Goal: Task Accomplishment & Management: Complete application form

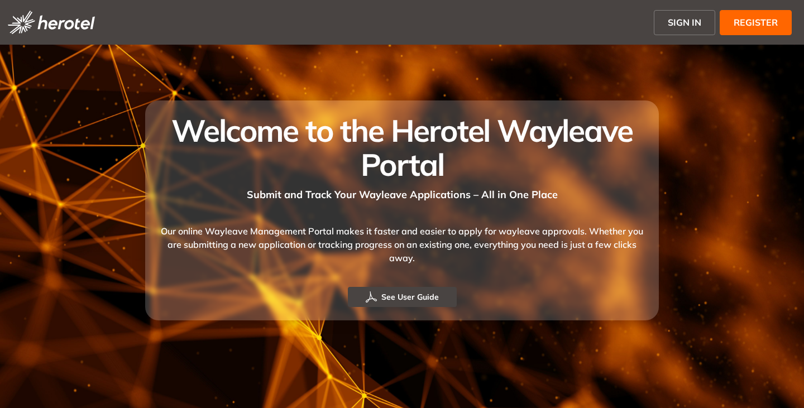
click at [683, 20] on span "SIGN IN" at bounding box center [684, 22] width 33 height 13
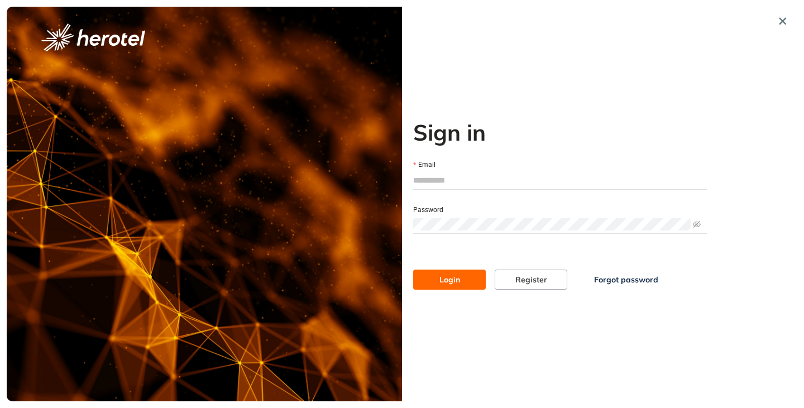
click at [423, 185] on input "Email" at bounding box center [560, 180] width 294 height 17
type input "**********"
click at [447, 278] on span "Login" at bounding box center [449, 280] width 21 height 12
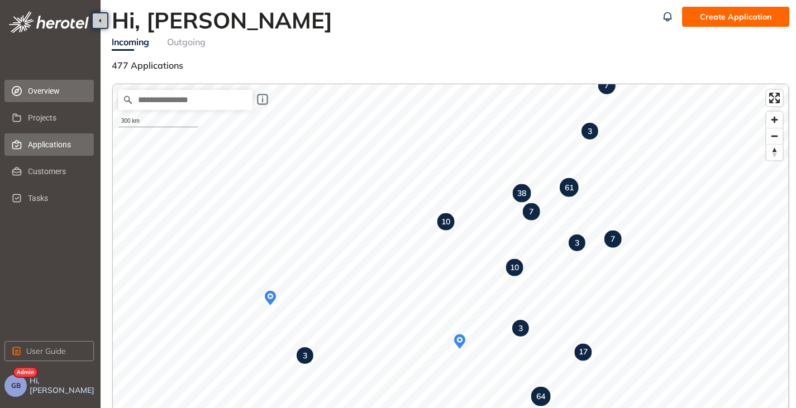
click at [58, 136] on span "Applications" at bounding box center [56, 144] width 57 height 22
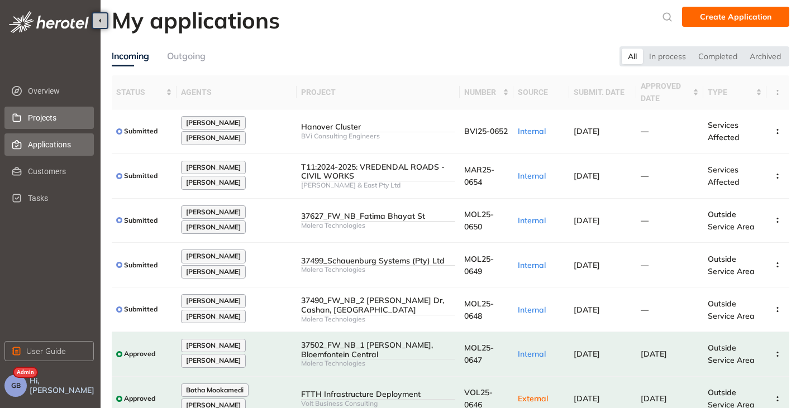
click at [63, 117] on span "Projects" at bounding box center [56, 118] width 57 height 22
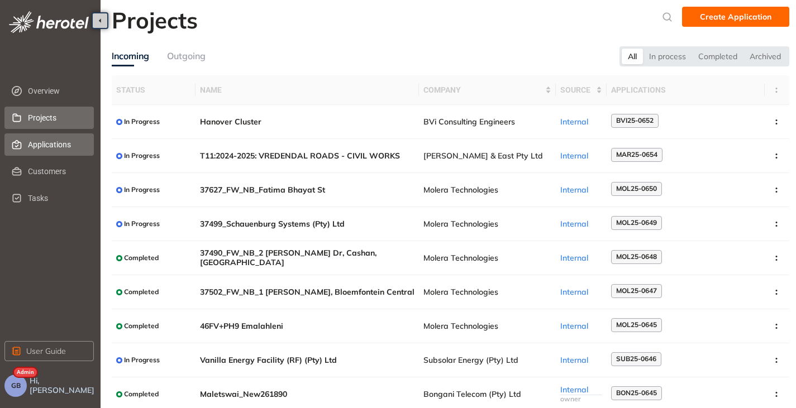
click at [33, 146] on span "Applications" at bounding box center [56, 144] width 57 height 22
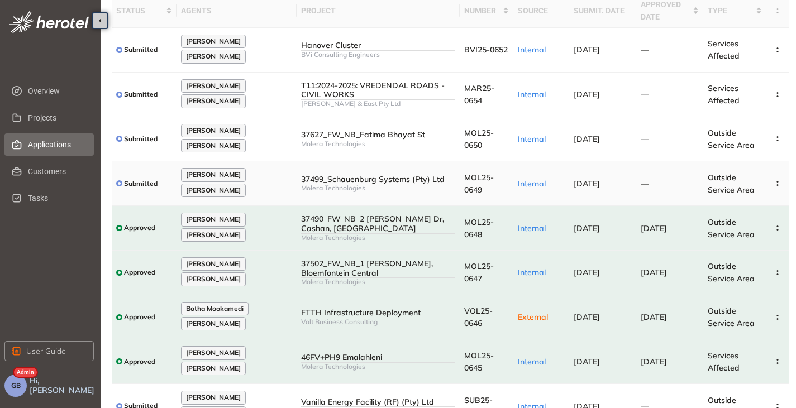
scroll to position [60, 0]
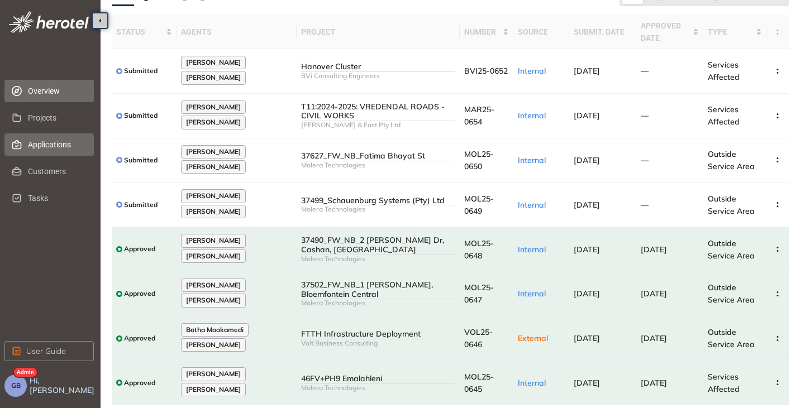
click at [58, 97] on span "Overview" at bounding box center [56, 91] width 57 height 22
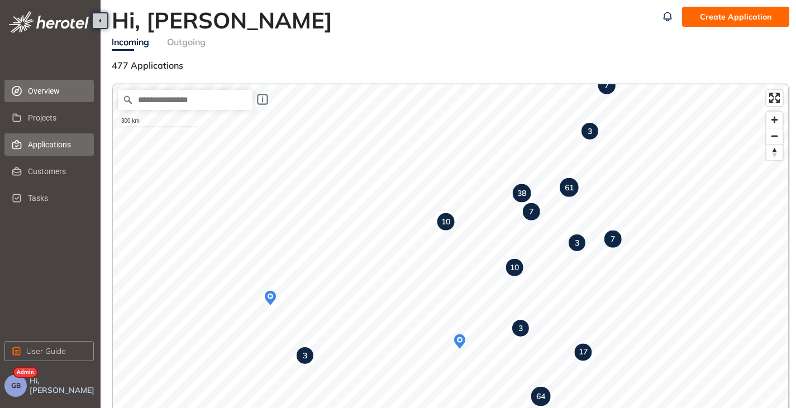
click at [37, 147] on span "Applications" at bounding box center [56, 144] width 57 height 22
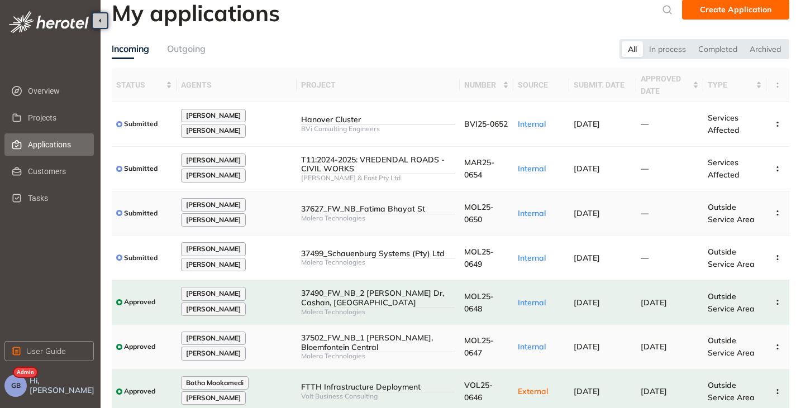
scroll to position [112, 0]
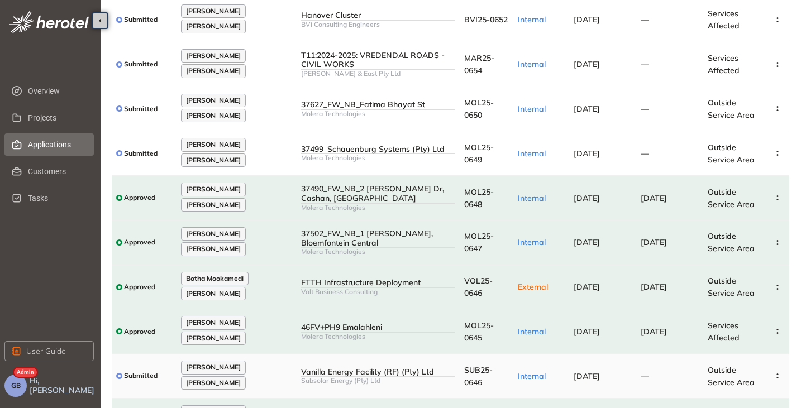
click at [307, 367] on div "Vanilla Energy Facility (RF) (Pty) Ltd" at bounding box center [378, 371] width 154 height 9
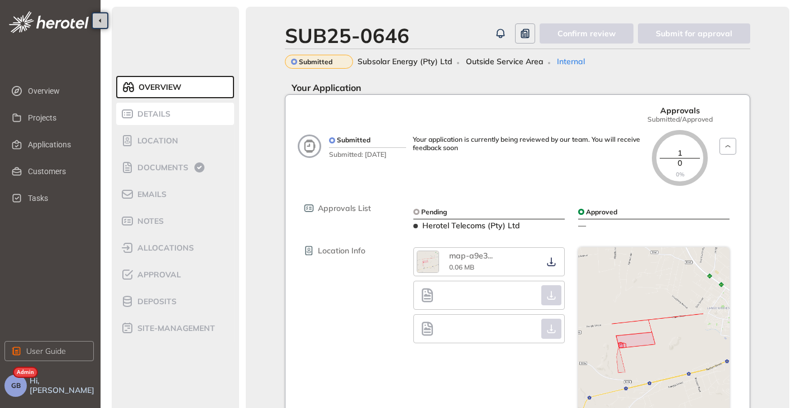
click at [144, 118] on div "Details" at bounding box center [168, 113] width 95 height 13
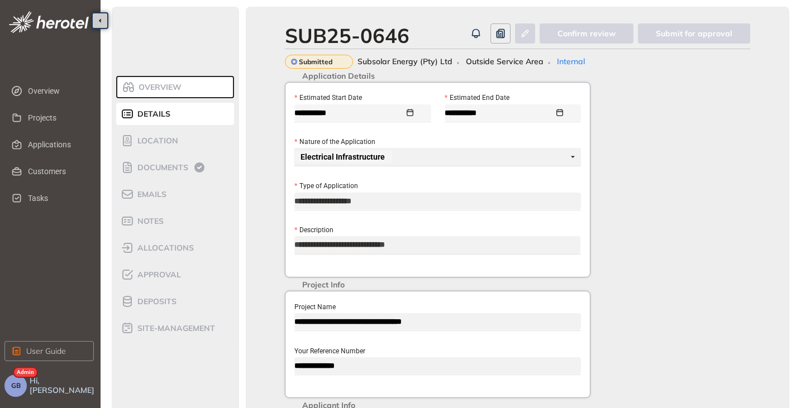
drag, startPoint x: 413, startPoint y: 250, endPoint x: 285, endPoint y: 250, distance: 127.9
click at [53, 97] on span "Overview" at bounding box center [56, 91] width 57 height 22
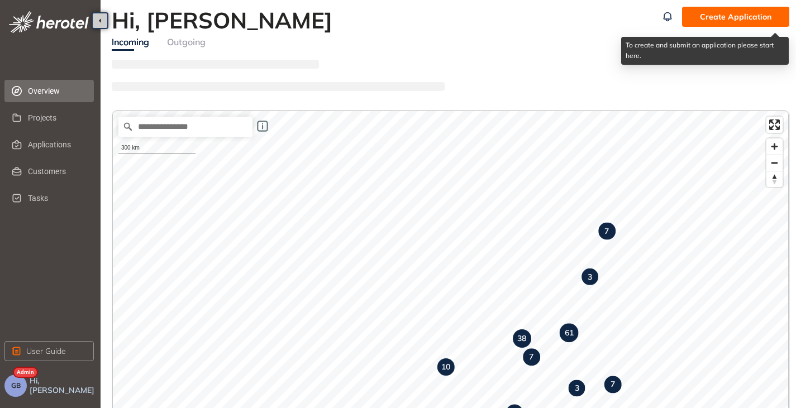
click at [732, 18] on span "Create Application" at bounding box center [735, 17] width 71 height 12
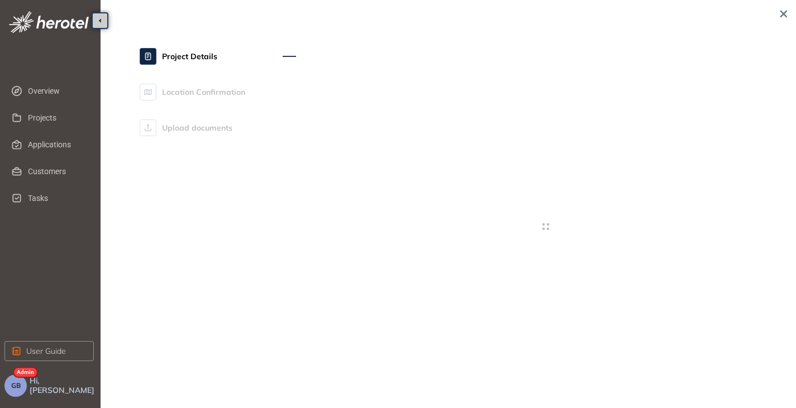
type textarea "**********"
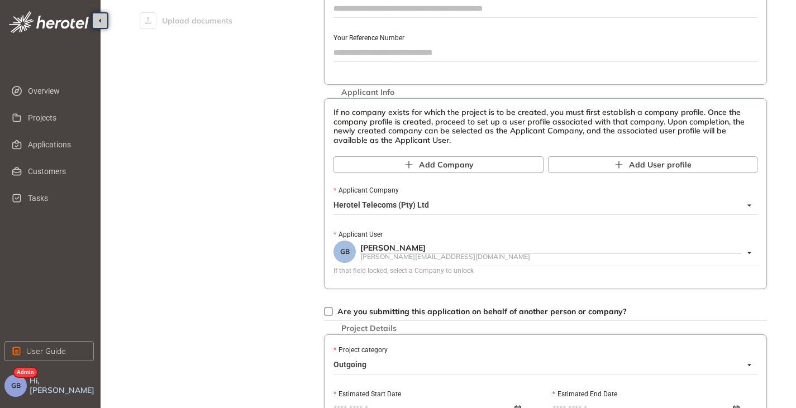
scroll to position [112, 0]
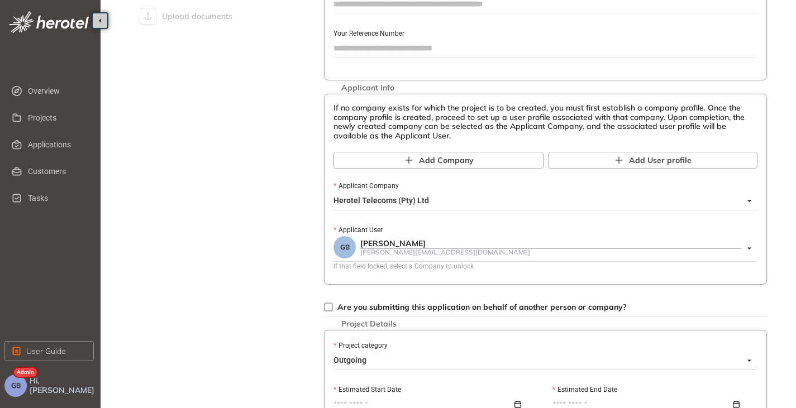
click at [366, 207] on span "Herotel Telecoms (Pty) Ltd" at bounding box center [542, 201] width 418 height 18
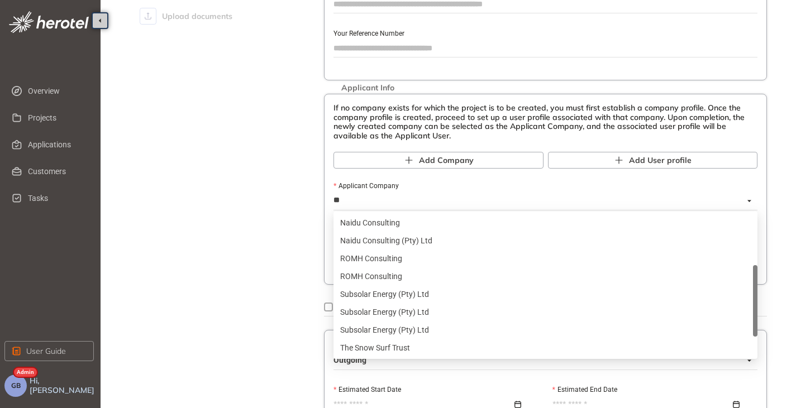
scroll to position [103, 0]
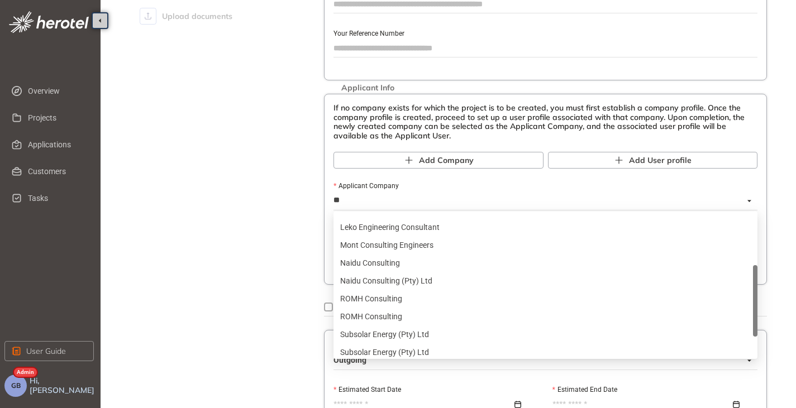
type input "***"
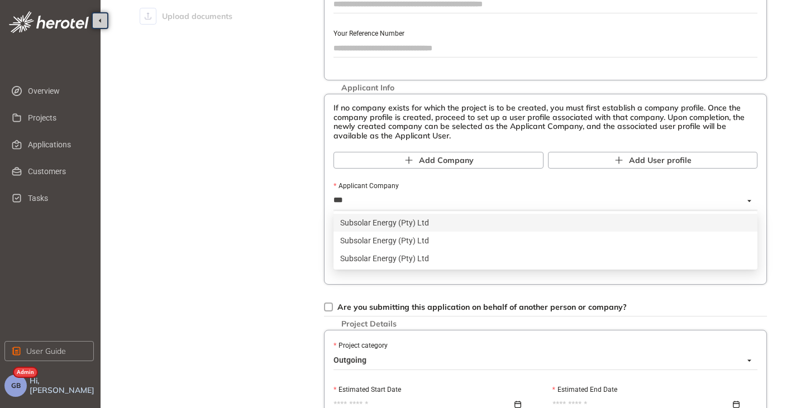
scroll to position [0, 0]
click at [366, 224] on div "Subsolar Energy (Pty) Ltd" at bounding box center [545, 223] width 410 height 12
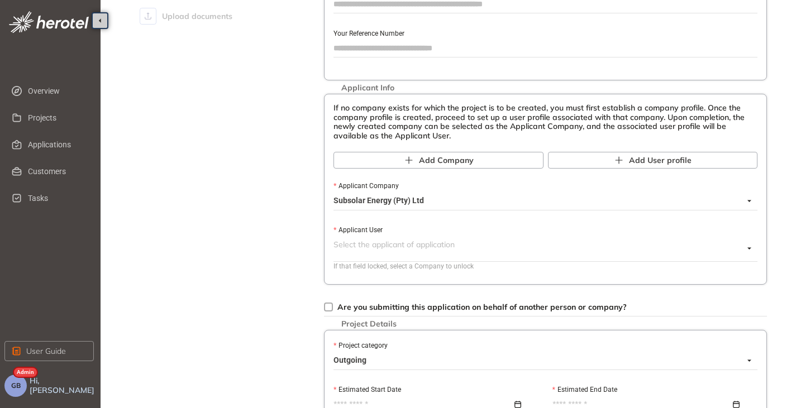
click at [368, 250] on input "Applicant User" at bounding box center [538, 244] width 410 height 17
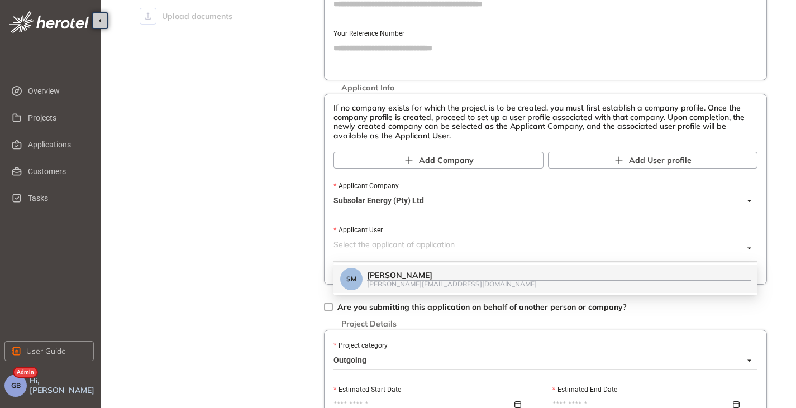
click at [410, 285] on div "[PERSON_NAME][EMAIL_ADDRESS][DOMAIN_NAME]" at bounding box center [559, 283] width 384 height 7
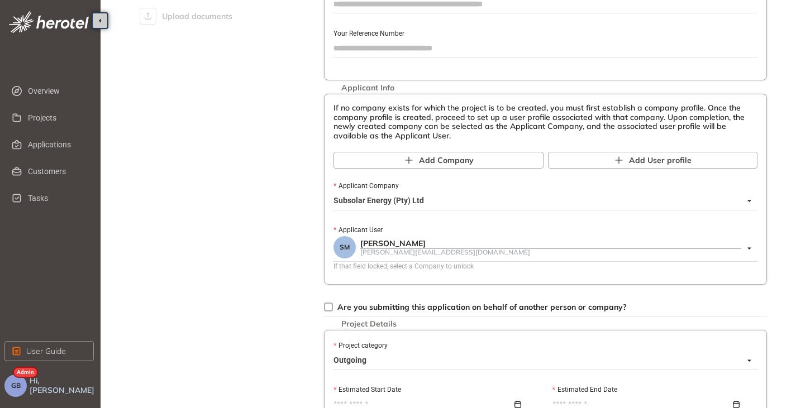
scroll to position [167, 0]
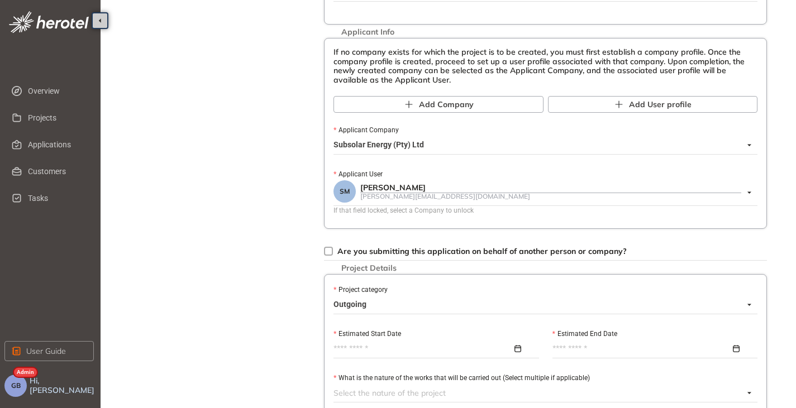
click at [349, 295] on label "Project category" at bounding box center [360, 290] width 54 height 11
click at [349, 296] on input "Project category" at bounding box center [538, 304] width 410 height 17
click at [351, 304] on span "Outgoing" at bounding box center [542, 305] width 418 height 18
click at [377, 241] on body "Overview Projects Applications Customers Tasks User Guide GB Hi, [PERSON_NAME] …" at bounding box center [398, 37] width 796 height 408
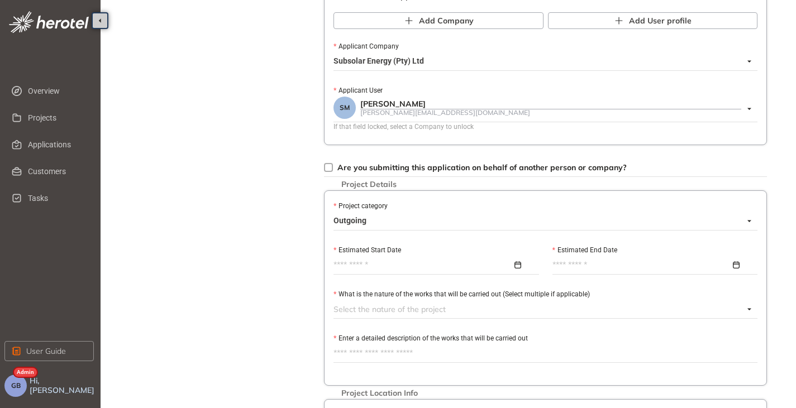
scroll to position [279, 0]
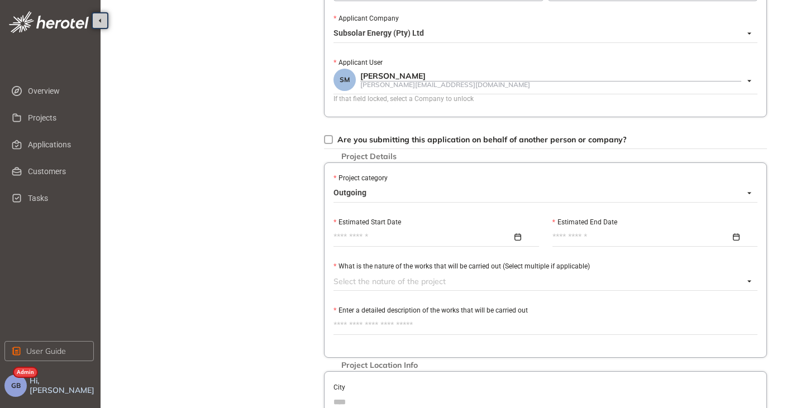
paste textarea "**********"
type textarea "**********"
click at [367, 284] on div at bounding box center [538, 281] width 410 height 13
type textarea "**********"
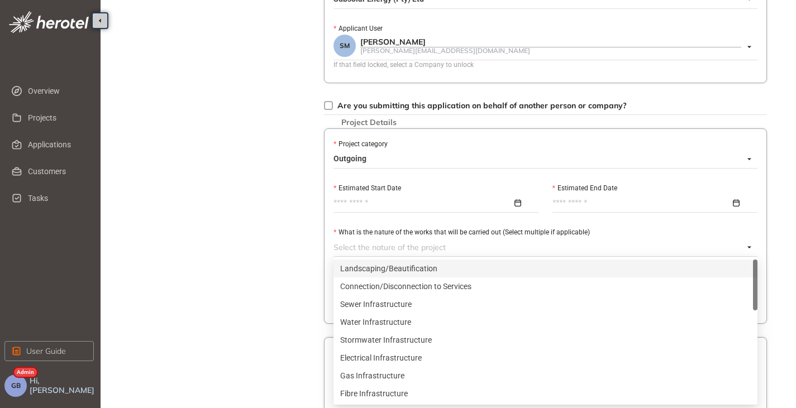
scroll to position [335, 0]
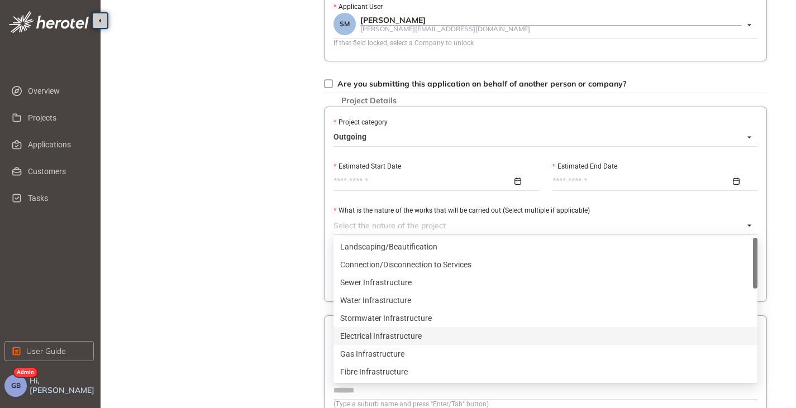
click at [375, 333] on div "Electrical Infrastructure" at bounding box center [545, 336] width 410 height 12
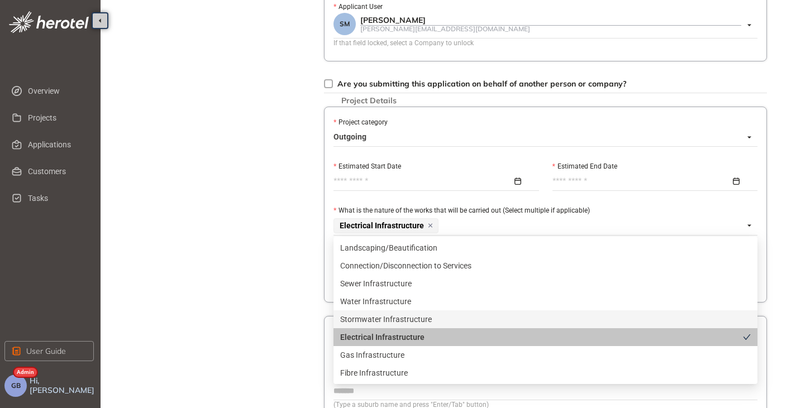
click at [288, 288] on div "Project Details Location Confirmation Upload documents" at bounding box center [218, 124] width 156 height 873
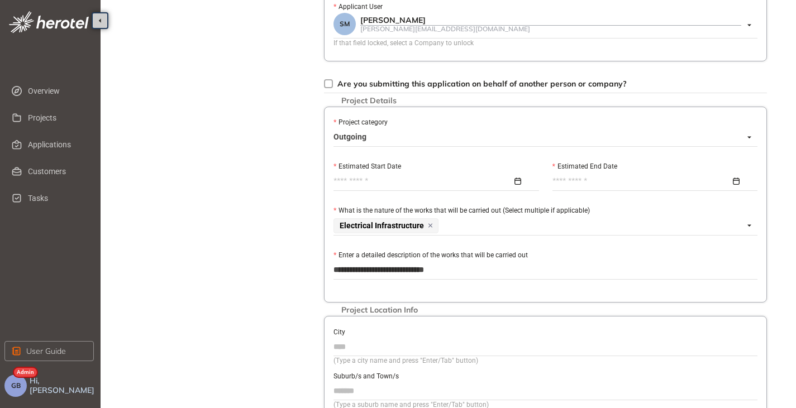
click at [363, 179] on input "Estimated Start Date" at bounding box center [422, 181] width 179 height 12
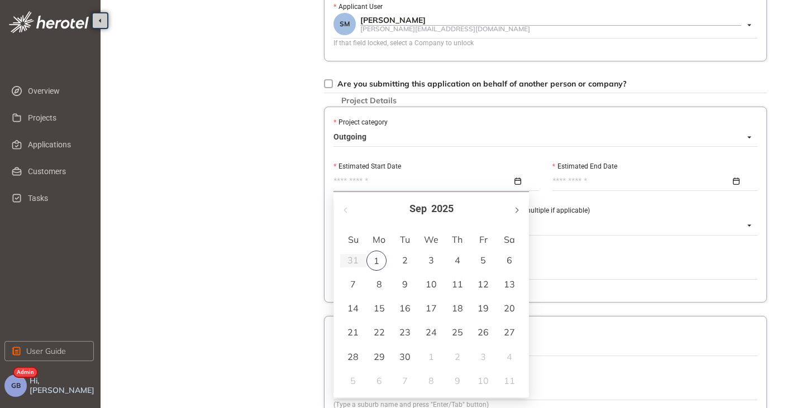
click at [513, 211] on button "button" at bounding box center [516, 209] width 12 height 23
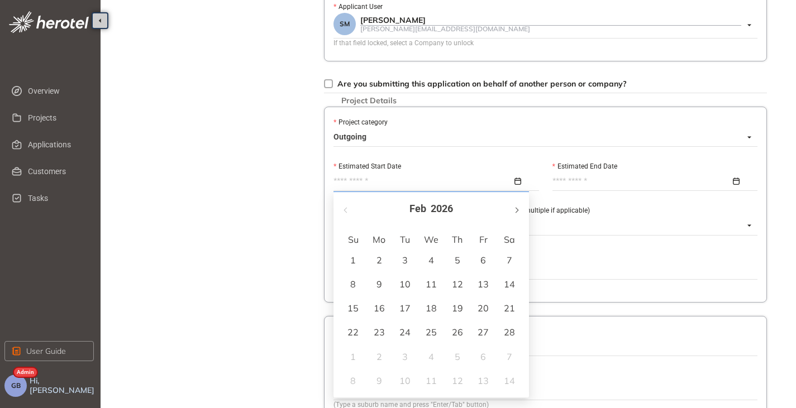
click at [513, 211] on button "button" at bounding box center [516, 209] width 12 height 23
type input "**********"
drag, startPoint x: 429, startPoint y: 262, endPoint x: 461, endPoint y: 244, distance: 36.0
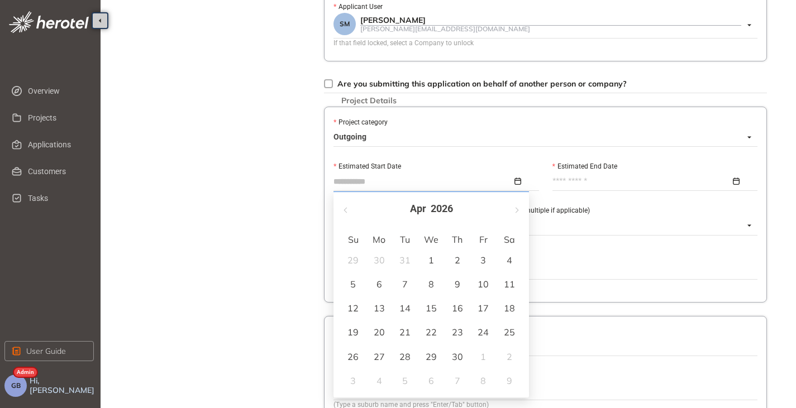
click at [429, 262] on div "1" at bounding box center [430, 259] width 13 height 13
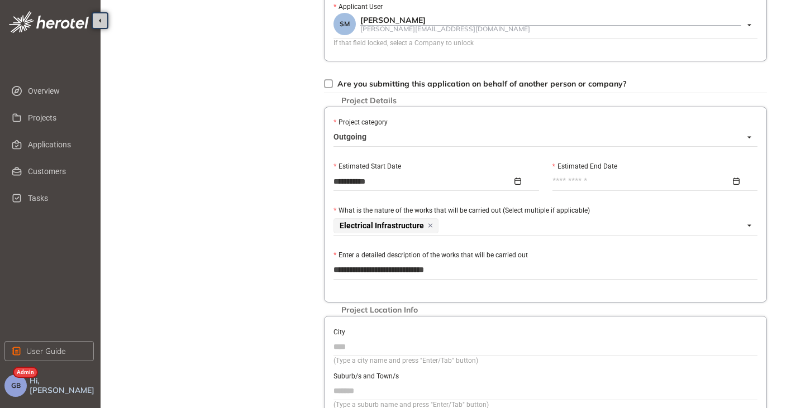
click at [577, 185] on input "Estimated End Date" at bounding box center [641, 181] width 179 height 12
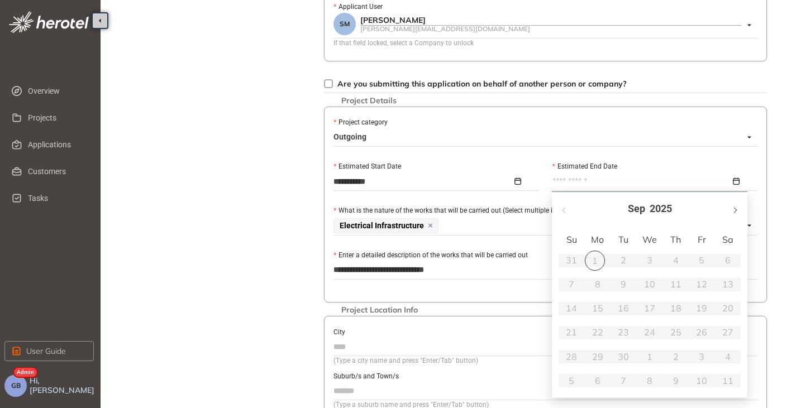
click at [732, 207] on button "button" at bounding box center [734, 209] width 12 height 23
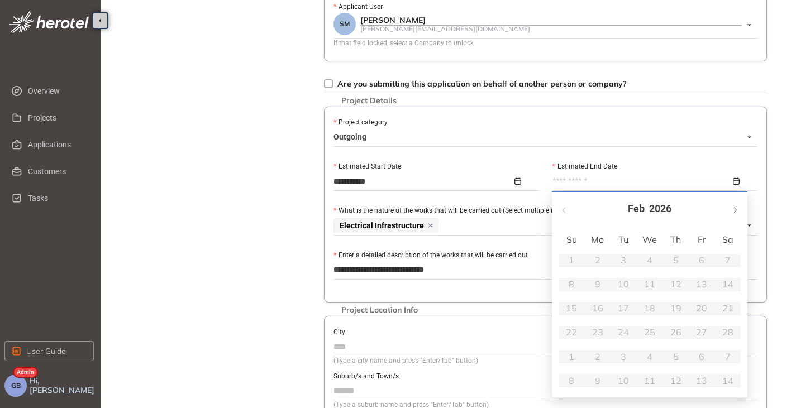
click at [732, 207] on button "button" at bounding box center [734, 209] width 12 height 23
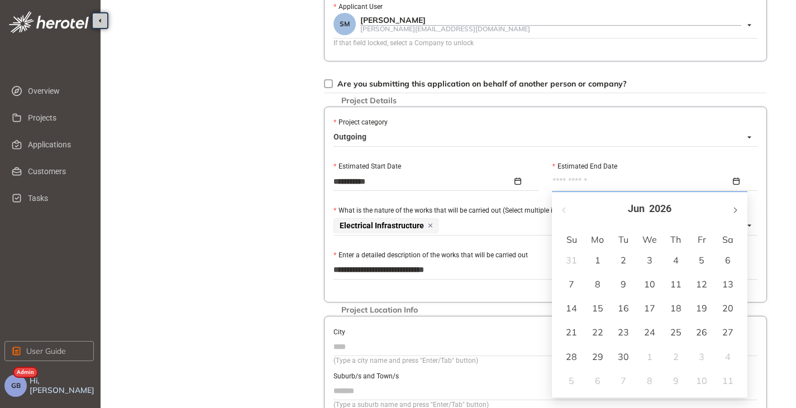
click at [732, 207] on button "button" at bounding box center [734, 209] width 12 height 23
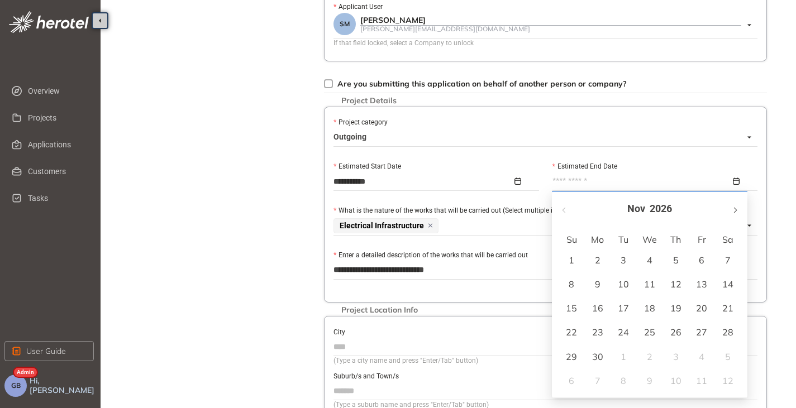
click at [732, 207] on button "button" at bounding box center [734, 209] width 12 height 23
click at [731, 210] on button "button" at bounding box center [734, 209] width 12 height 23
click at [731, 210] on span "button" at bounding box center [734, 210] width 6 height 6
type input "**********"
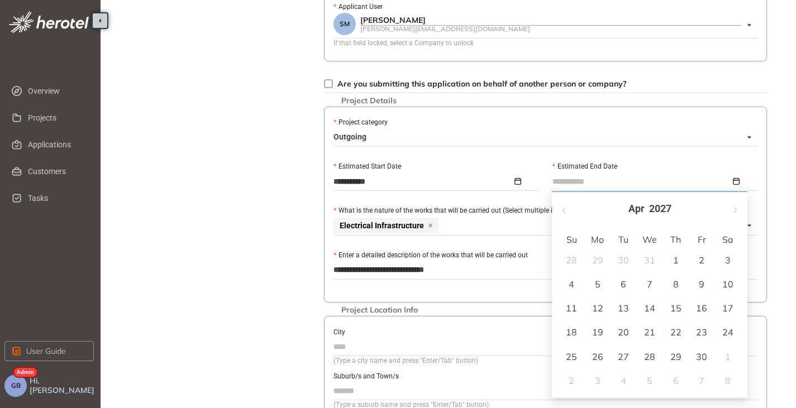
click at [700, 358] on div "30" at bounding box center [701, 356] width 13 height 13
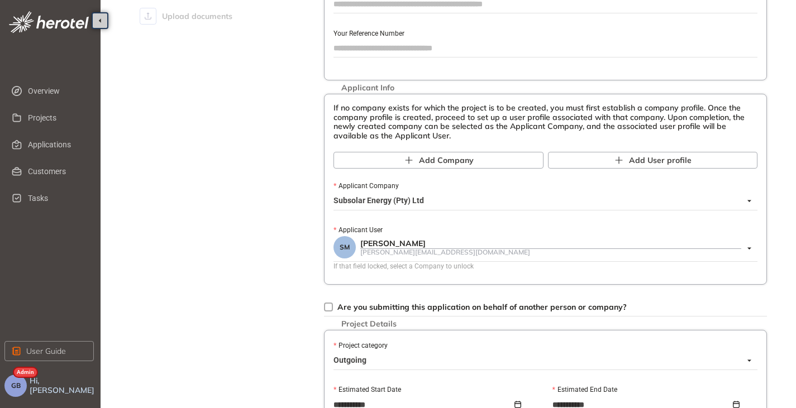
scroll to position [0, 0]
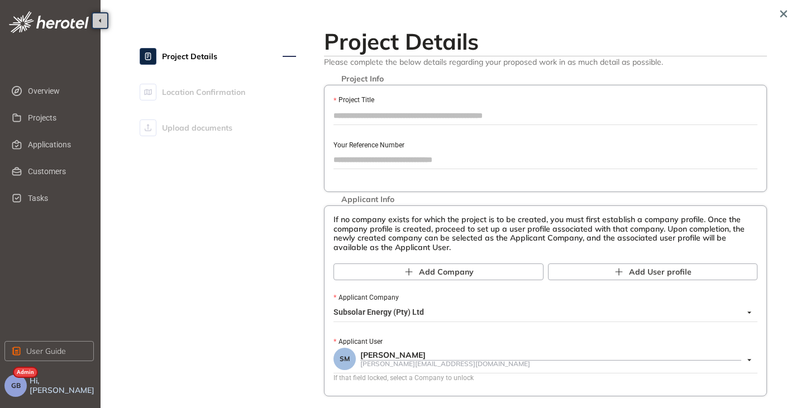
paste input "**********"
type input "**********"
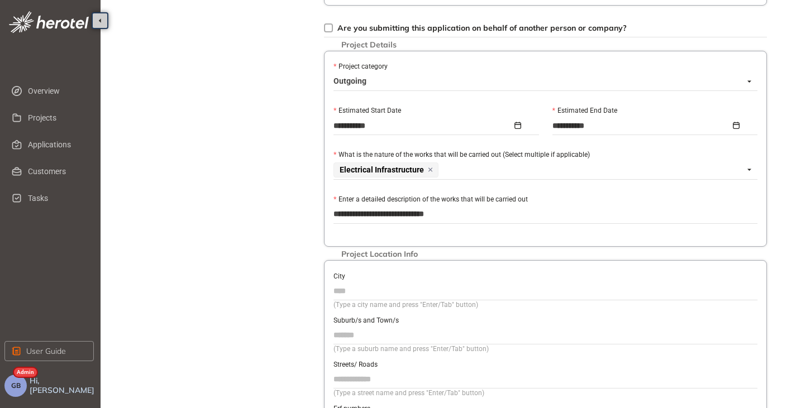
scroll to position [502, 0]
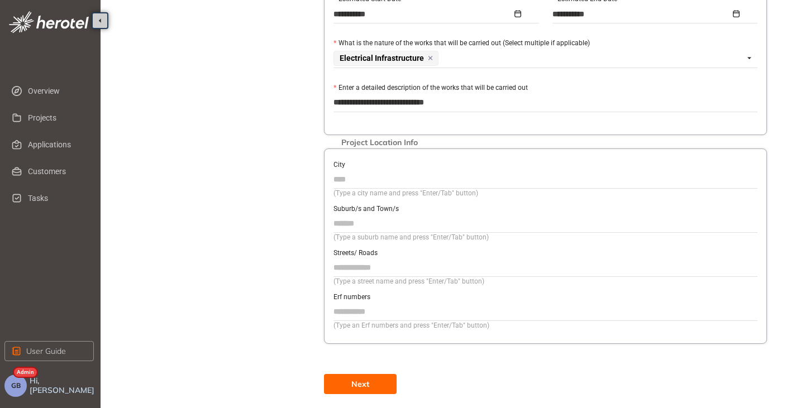
paste input "**********"
type input "**********"
click at [358, 180] on input "City" at bounding box center [545, 179] width 424 height 17
type input "**********"
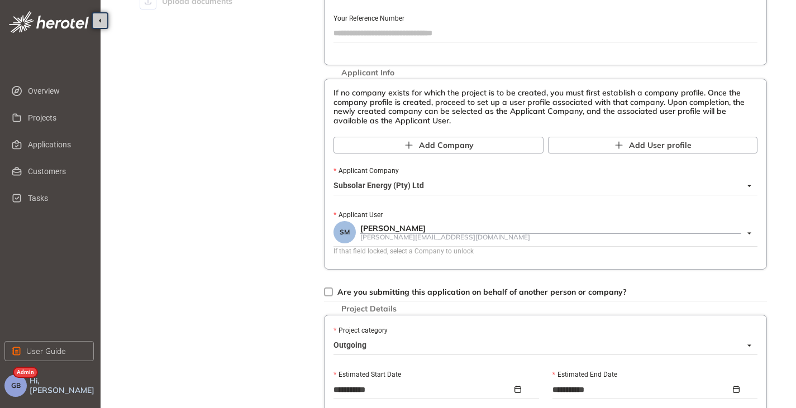
scroll to position [112, 0]
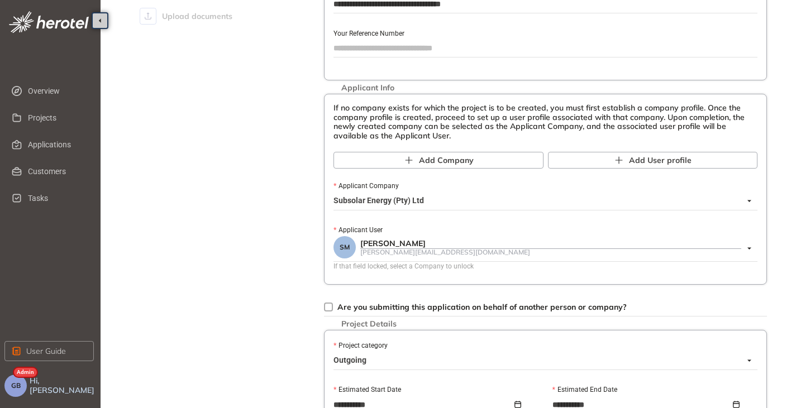
paste input "**********"
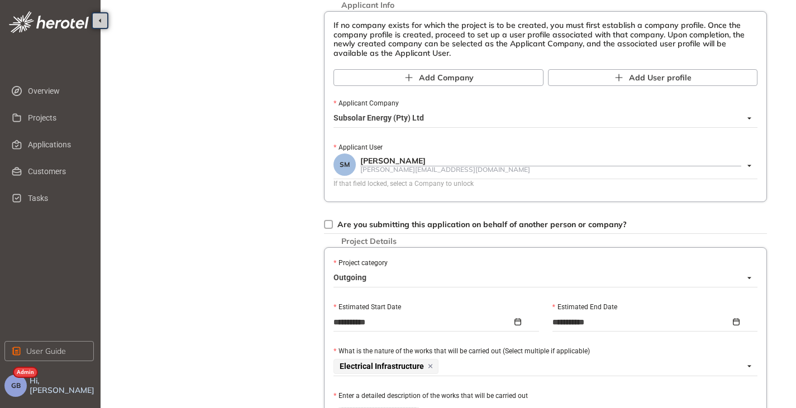
scroll to position [223, 0]
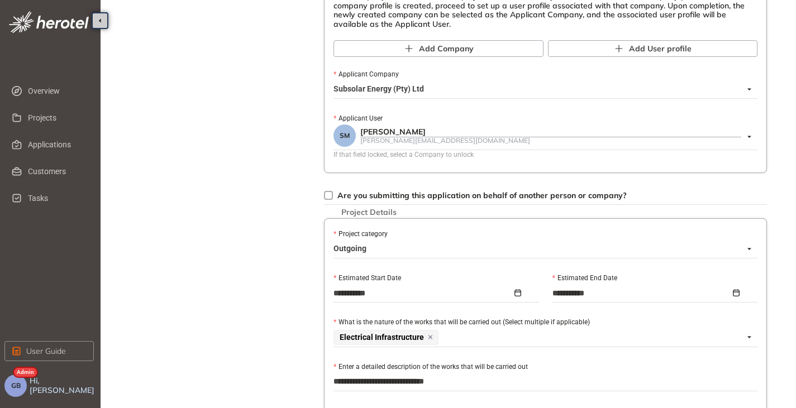
click at [372, 248] on span "Outgoing" at bounding box center [542, 249] width 418 height 18
type input "**********"
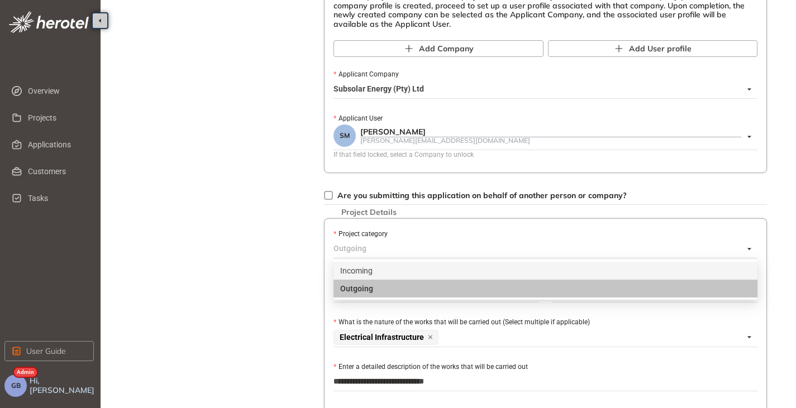
click at [361, 272] on div "Incoming" at bounding box center [545, 271] width 410 height 12
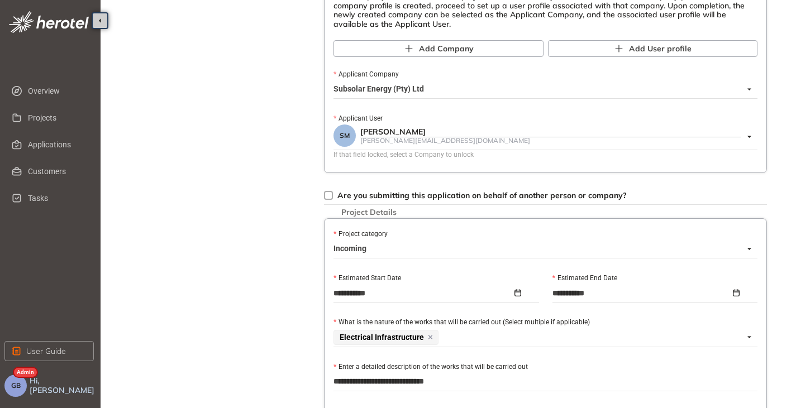
click at [243, 271] on div "Project Details Location Confirmation Upload documents" at bounding box center [218, 236] width 156 height 873
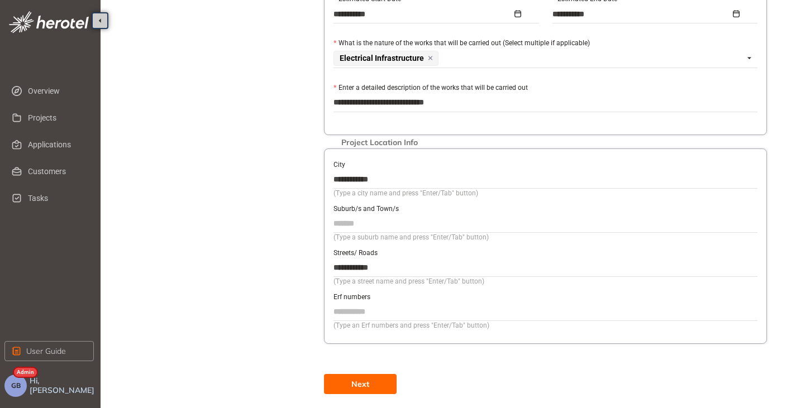
scroll to position [512, 0]
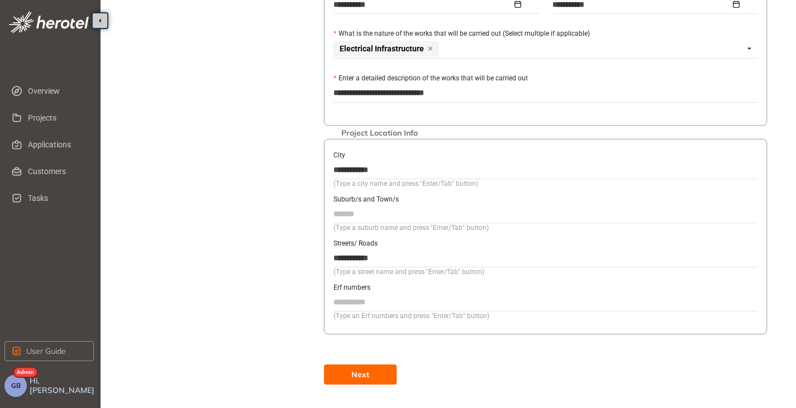
click at [356, 371] on span "Next" at bounding box center [360, 374] width 18 height 12
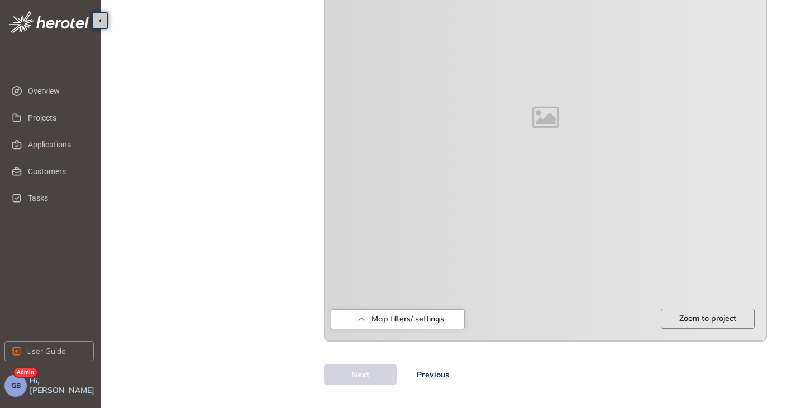
scroll to position [47, 0]
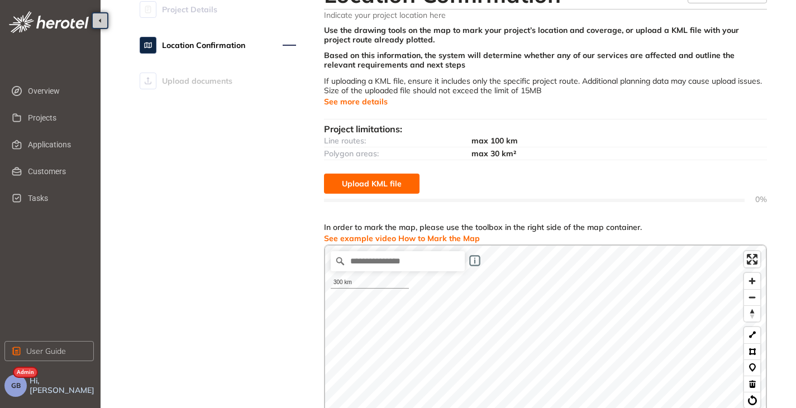
click at [411, 237] on span "See example video How to Mark the Map" at bounding box center [402, 238] width 156 height 12
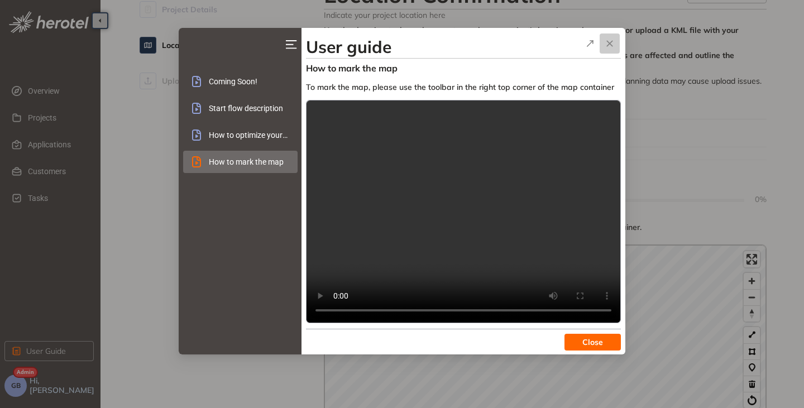
click at [607, 45] on icon "button" at bounding box center [609, 43] width 11 height 13
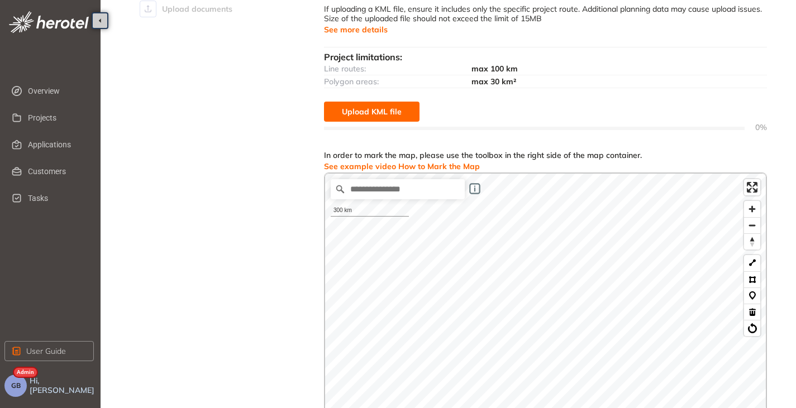
scroll to position [231, 0]
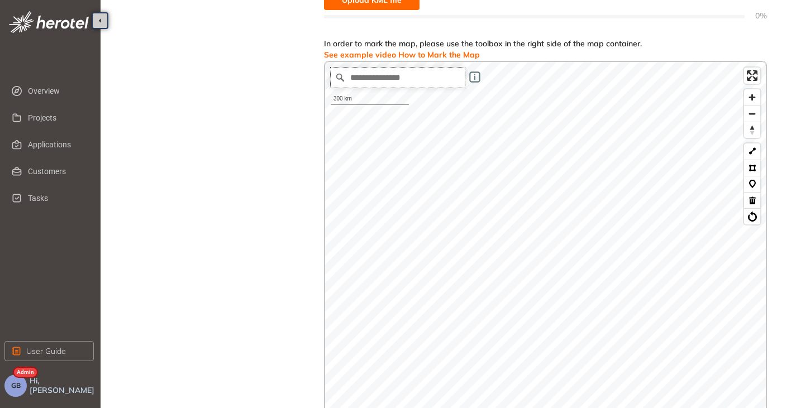
paste input "**********"
type input "**********"
click at [756, 167] on button at bounding box center [752, 168] width 16 height 16
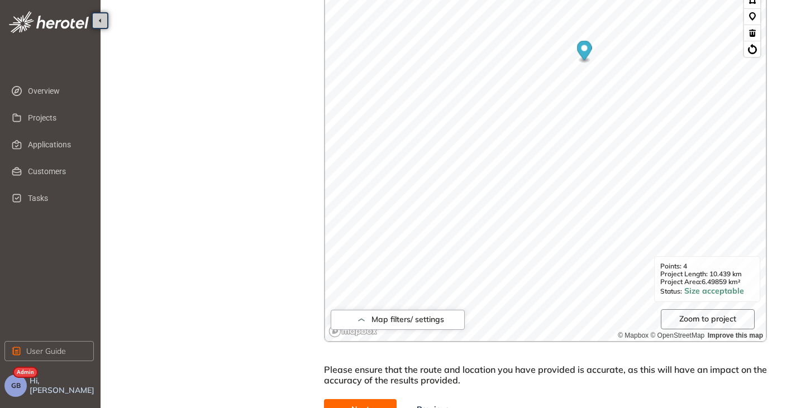
scroll to position [433, 0]
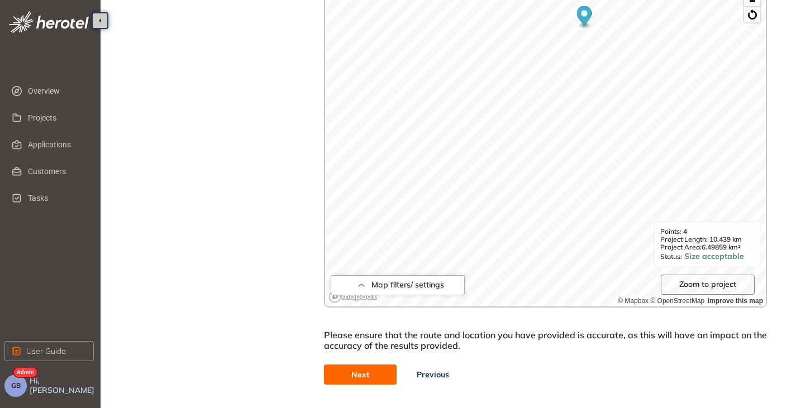
click at [348, 366] on button "Next" at bounding box center [360, 375] width 73 height 20
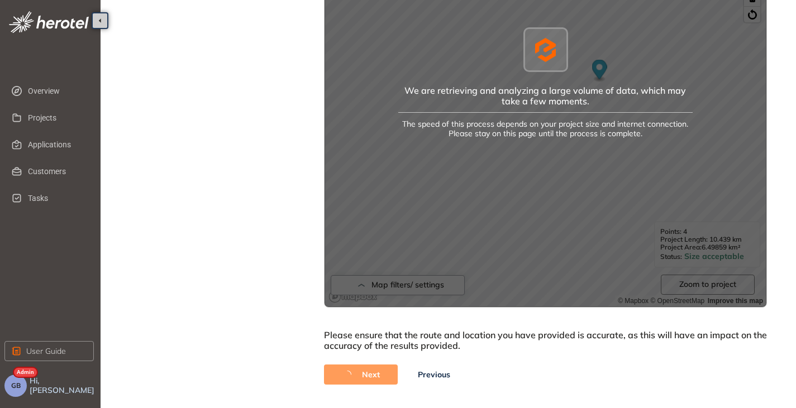
scroll to position [377, 0]
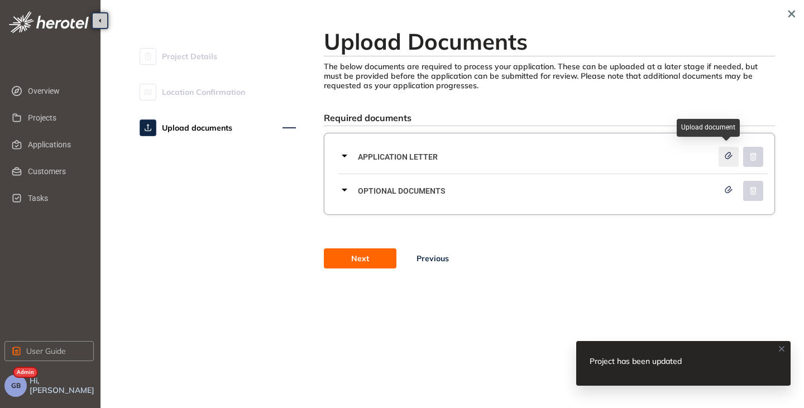
click at [727, 152] on icon "button" at bounding box center [728, 156] width 11 height 8
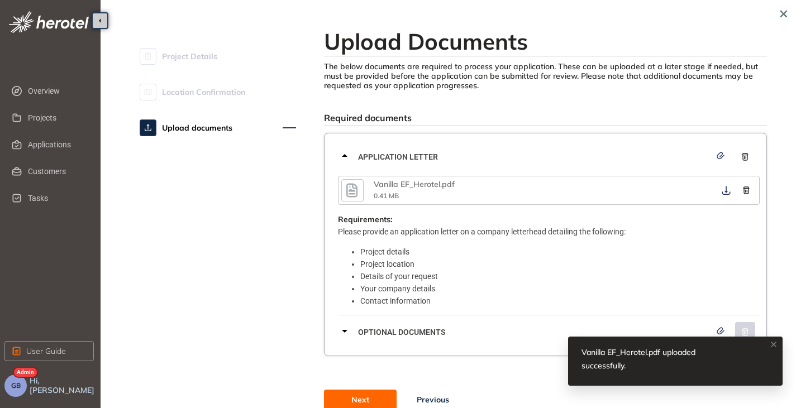
click at [360, 188] on icon "button" at bounding box center [351, 190] width 17 height 20
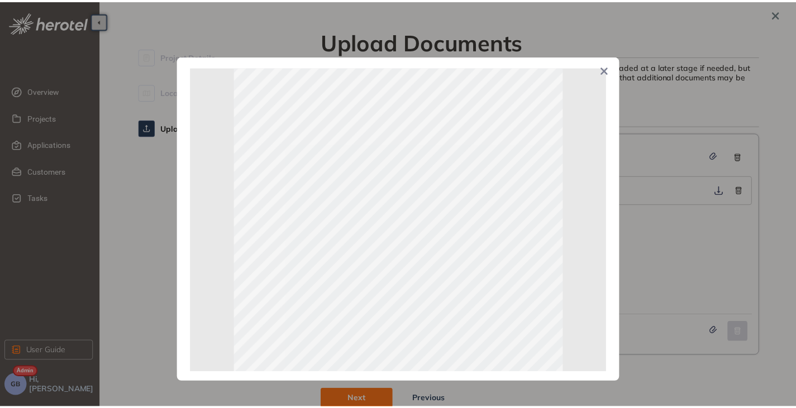
scroll to position [25, 0]
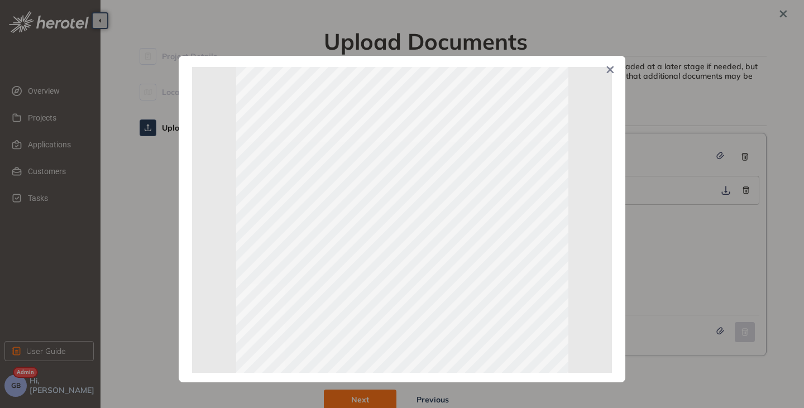
click at [611, 72] on icon "Close" at bounding box center [610, 69] width 7 height 7
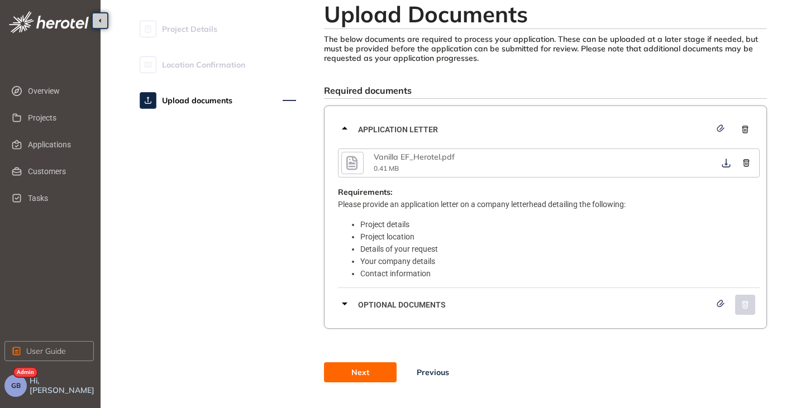
scroll to position [47, 0]
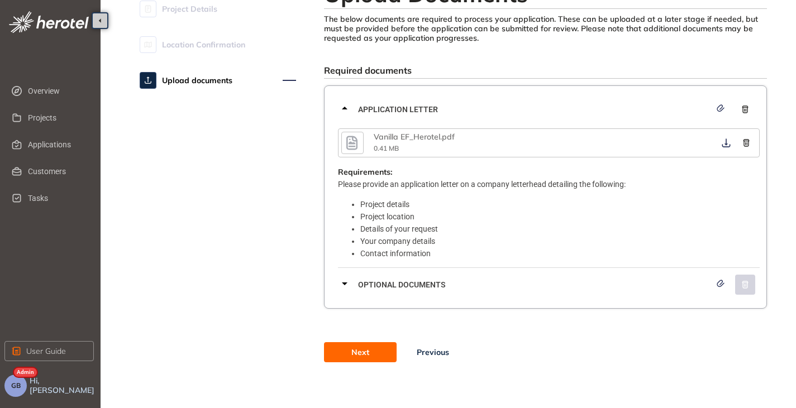
click at [351, 358] on button "Next" at bounding box center [360, 352] width 73 height 20
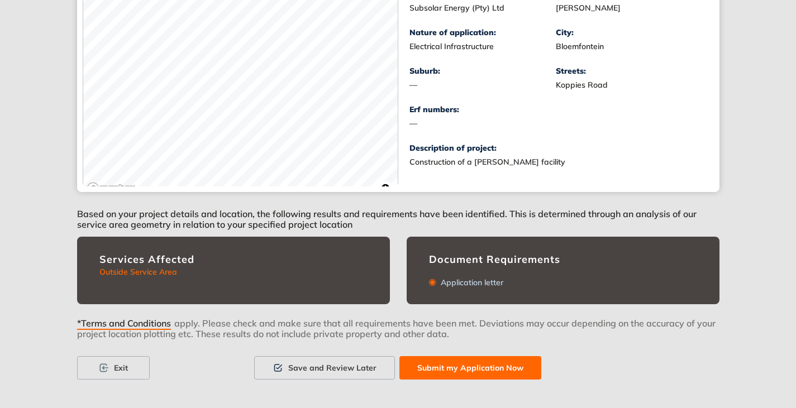
scroll to position [237, 0]
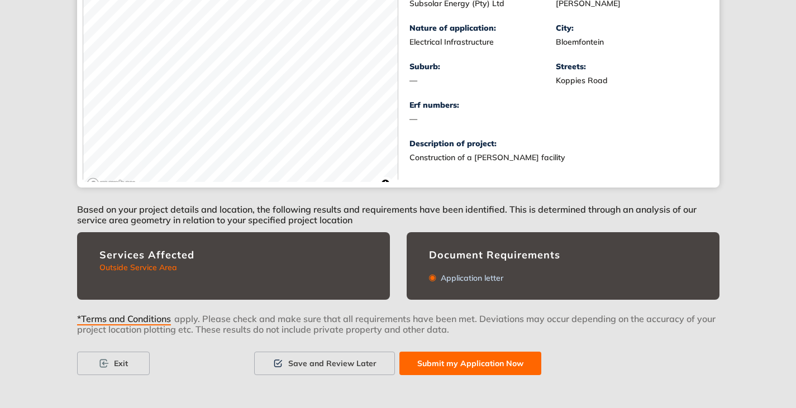
click at [457, 363] on span "Submit my Application Now" at bounding box center [470, 363] width 106 height 12
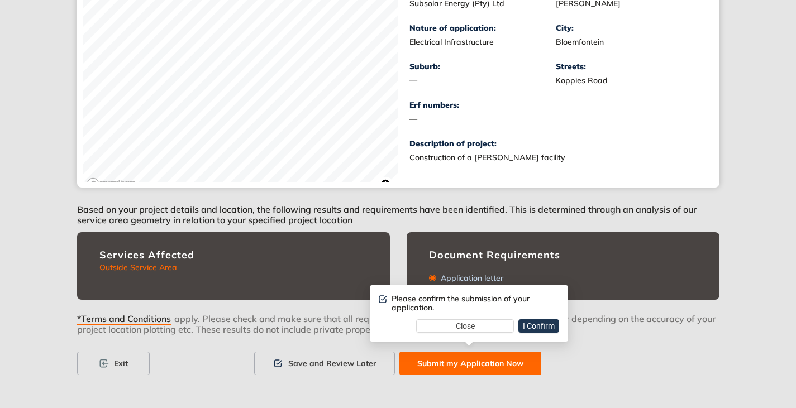
click at [537, 326] on span "I Confirm" at bounding box center [539, 326] width 32 height 12
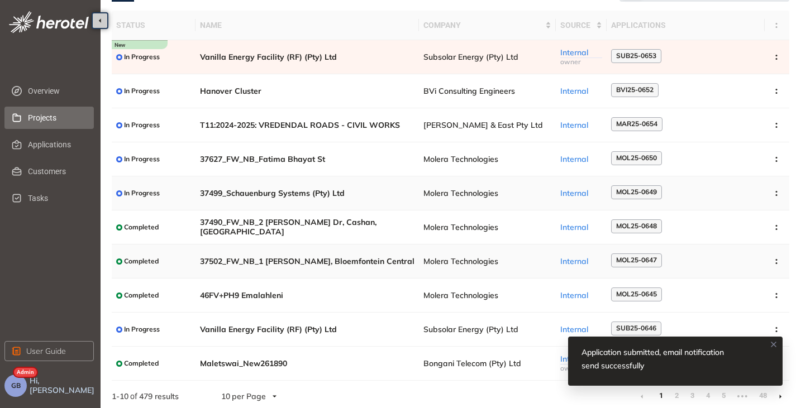
scroll to position [69, 0]
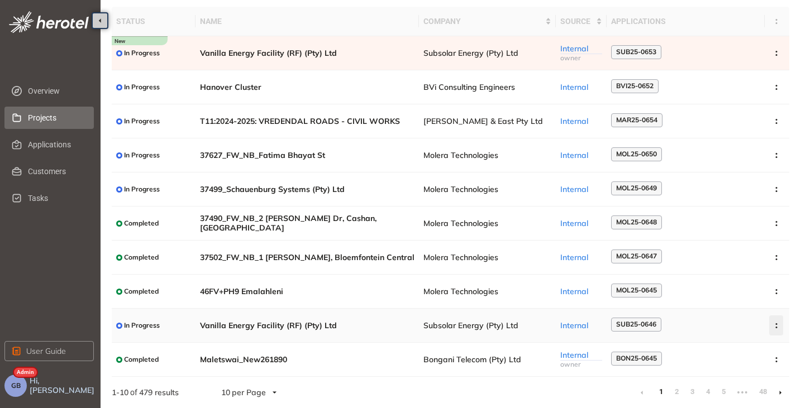
click at [773, 326] on icon "button" at bounding box center [775, 325] width 11 height 5
click at [715, 347] on span "Archive project" at bounding box center [722, 351] width 58 height 9
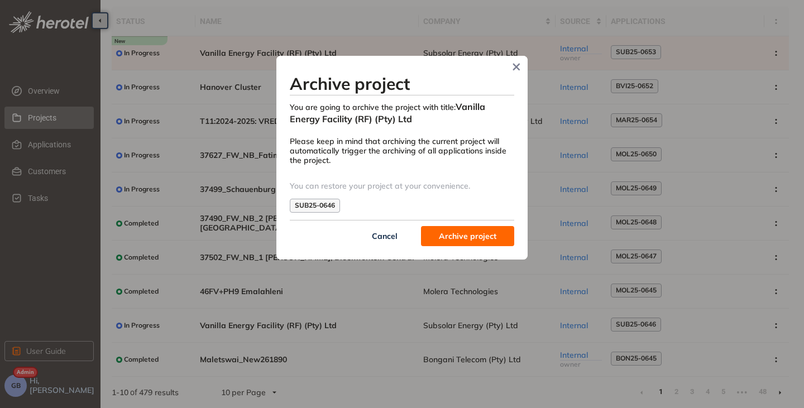
click at [481, 241] on span "Archive project" at bounding box center [468, 236] width 58 height 12
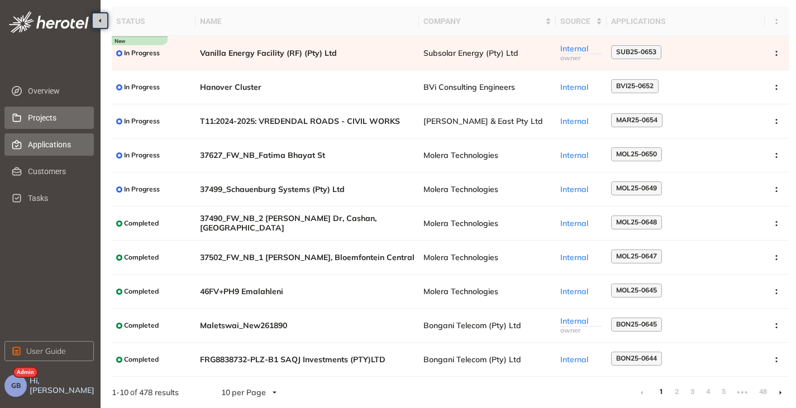
click at [51, 147] on span "Applications" at bounding box center [56, 144] width 57 height 22
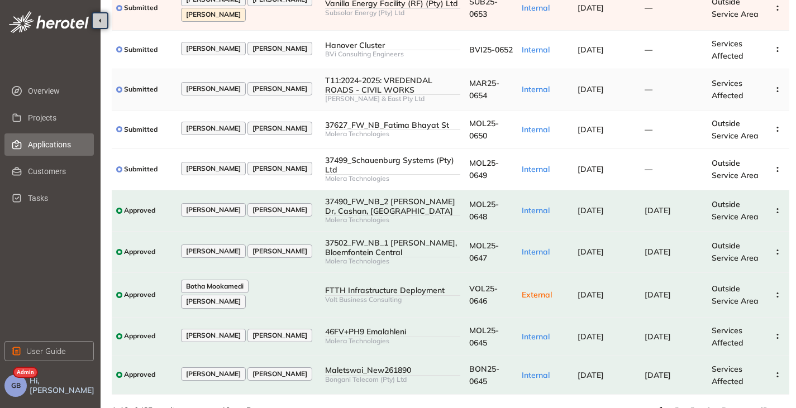
scroll to position [135, 0]
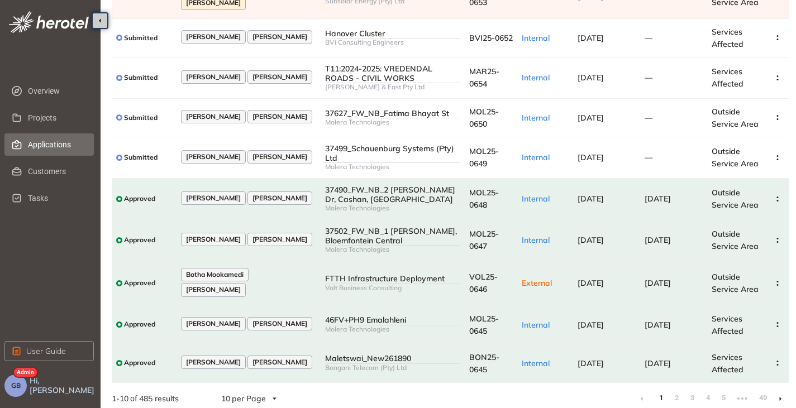
drag, startPoint x: 777, startPoint y: 405, endPoint x: 775, endPoint y: 386, distance: 18.5
click at [775, 390] on li at bounding box center [780, 399] width 18 height 18
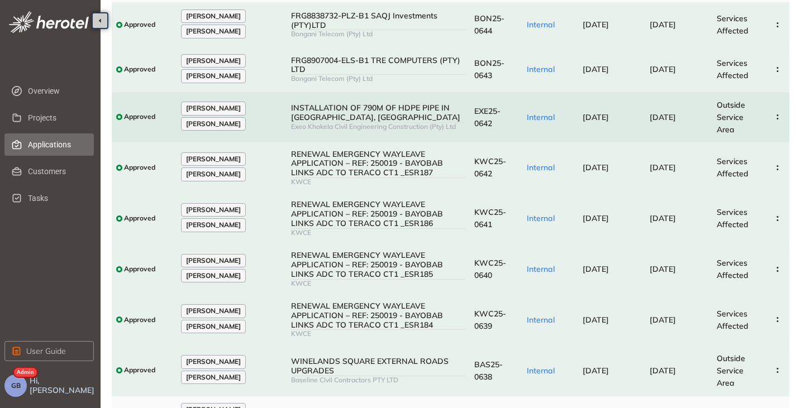
scroll to position [221, 0]
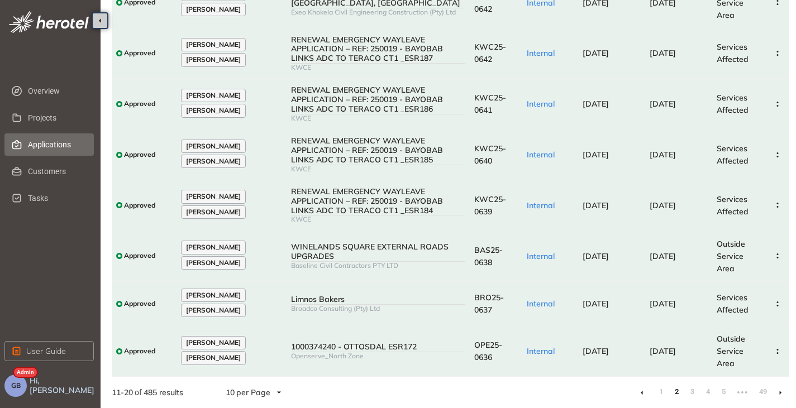
click at [647, 394] on li at bounding box center [642, 393] width 18 height 18
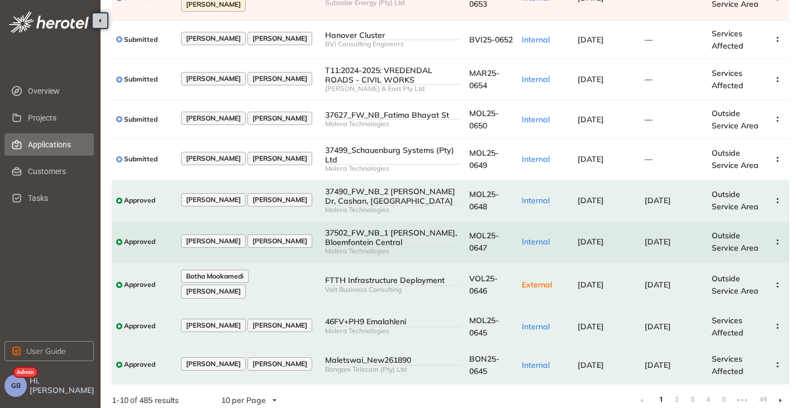
scroll to position [135, 0]
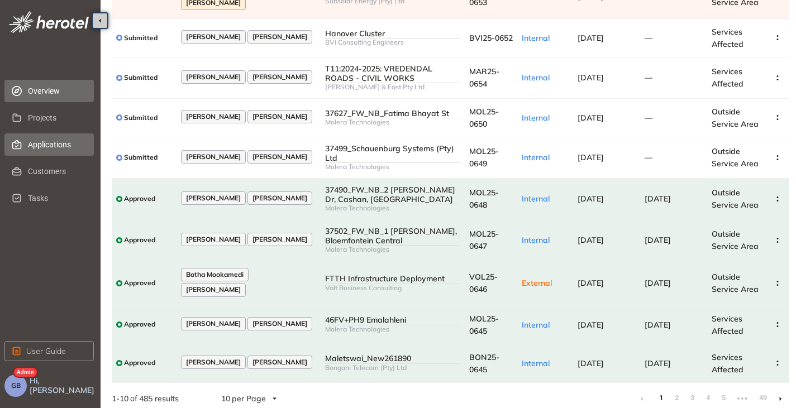
click at [50, 92] on span "Overview" at bounding box center [56, 91] width 57 height 22
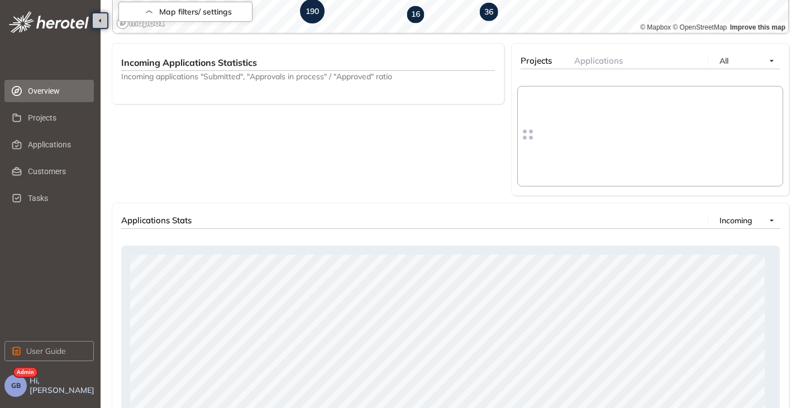
scroll to position [387, 0]
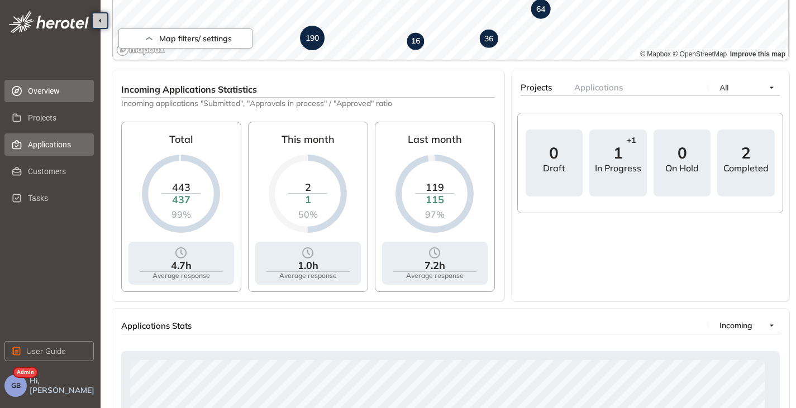
click at [36, 147] on span "Applications" at bounding box center [56, 144] width 57 height 22
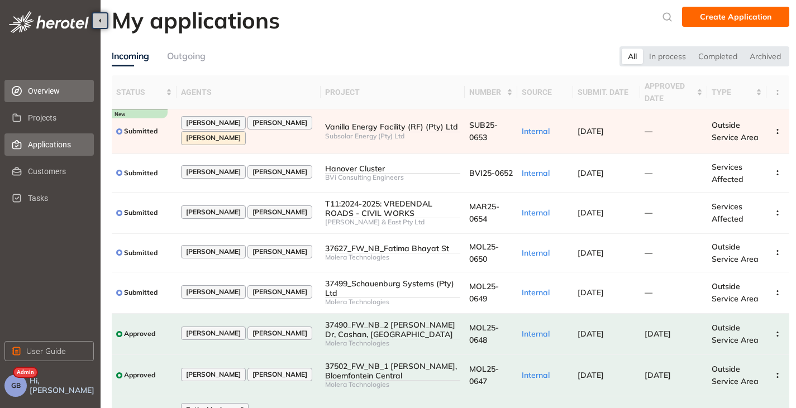
click at [52, 95] on span "Overview" at bounding box center [56, 91] width 57 height 22
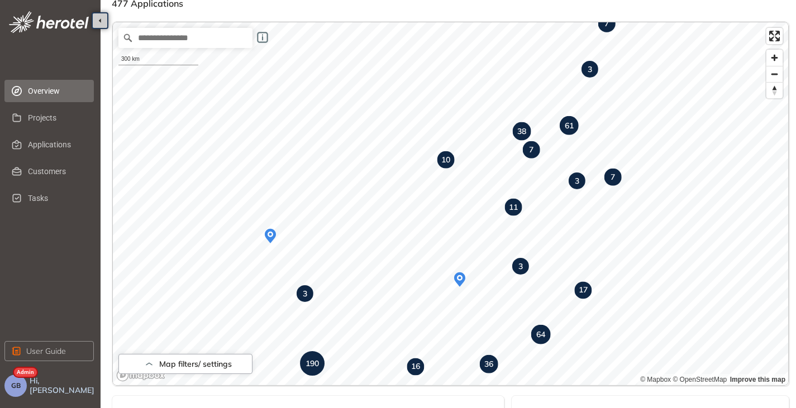
scroll to position [56, 0]
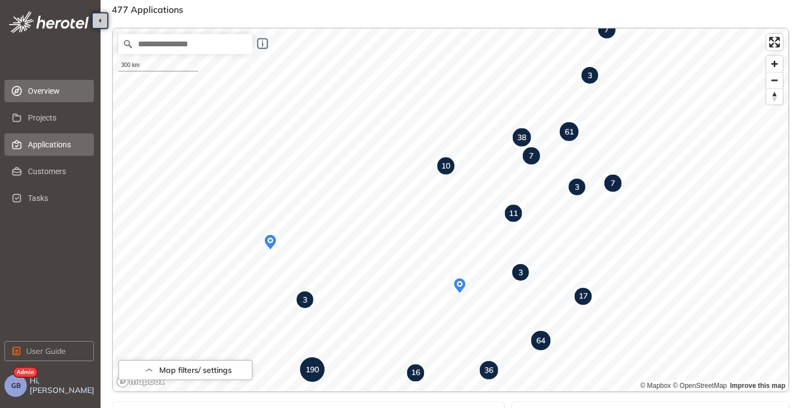
click at [45, 146] on span "Applications" at bounding box center [56, 144] width 57 height 22
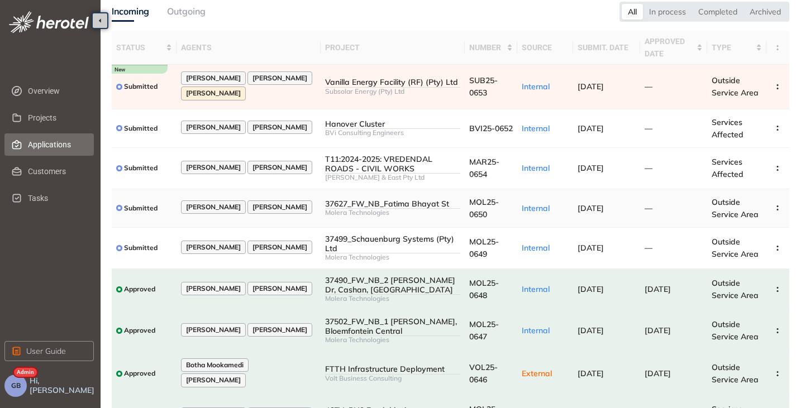
scroll to position [23, 0]
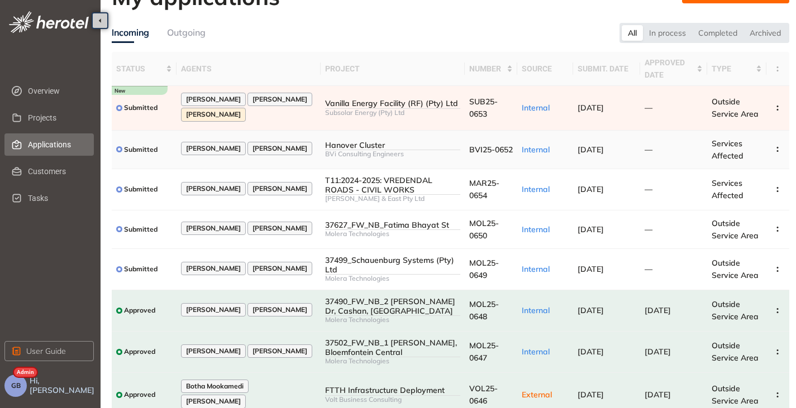
click at [337, 151] on div "BVi Consulting Engineers" at bounding box center [392, 154] width 135 height 8
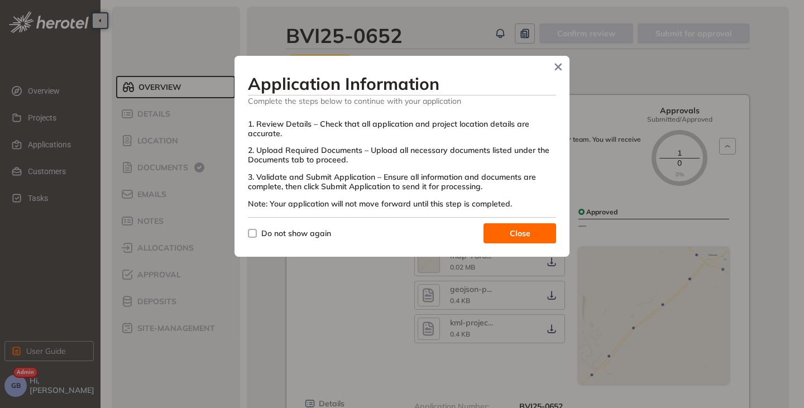
click at [516, 237] on span "Close" at bounding box center [520, 233] width 21 height 12
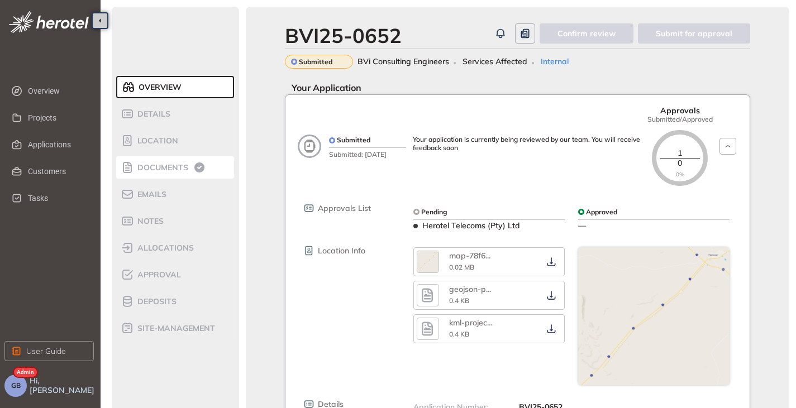
click at [154, 166] on span "Documents" at bounding box center [161, 167] width 54 height 9
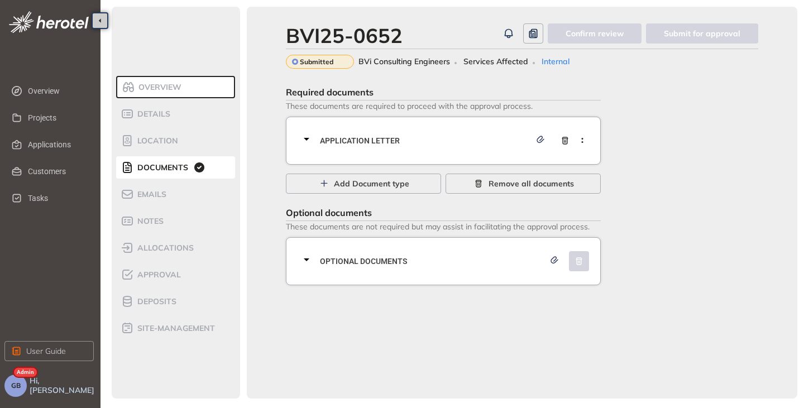
click at [304, 138] on icon at bounding box center [306, 138] width 13 height 13
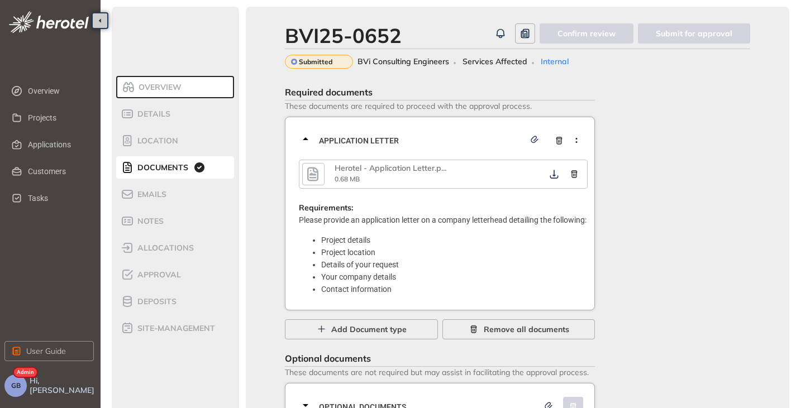
click at [318, 176] on icon "button" at bounding box center [312, 174] width 11 height 14
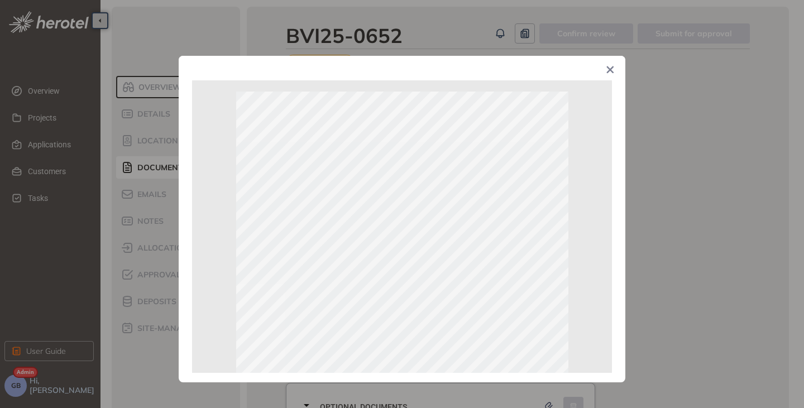
click at [610, 73] on icon "Close" at bounding box center [610, 70] width 8 height 8
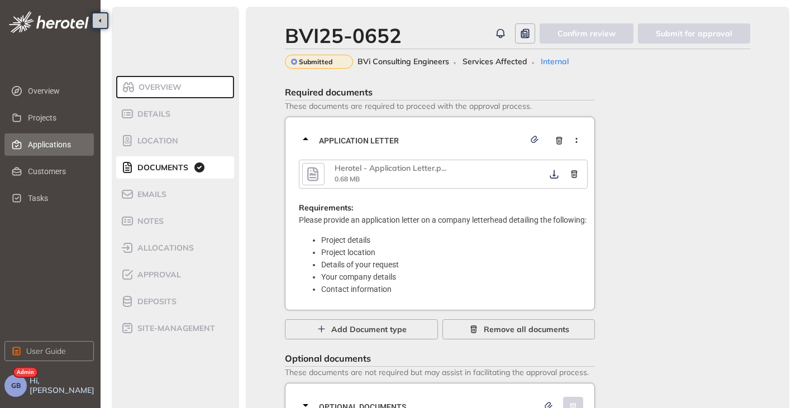
click at [33, 140] on span "Applications" at bounding box center [56, 144] width 57 height 22
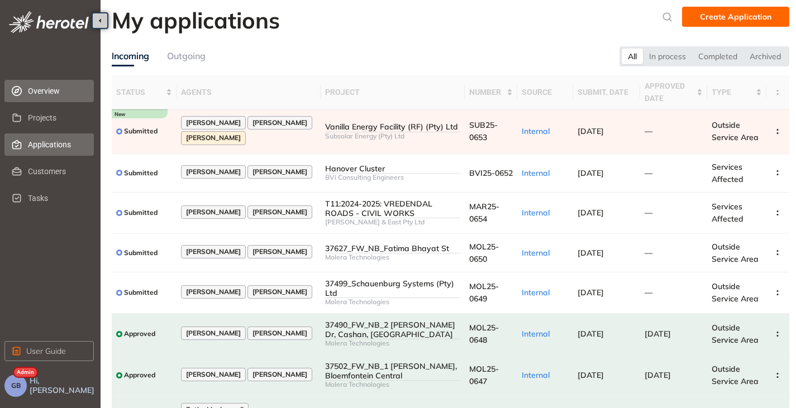
click at [33, 82] on span "Overview" at bounding box center [56, 91] width 57 height 22
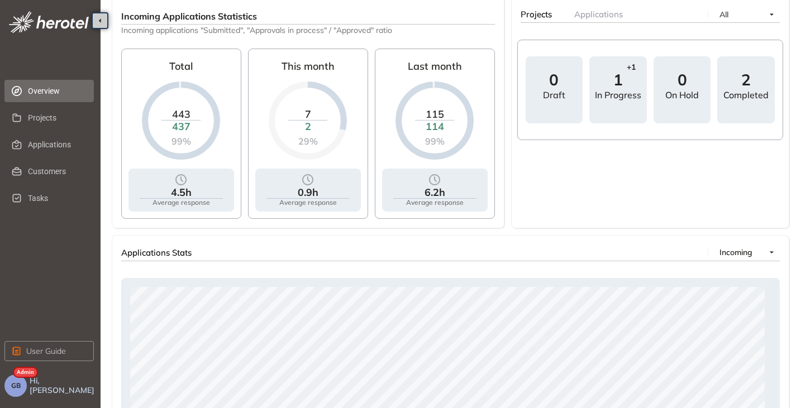
scroll to position [487, 0]
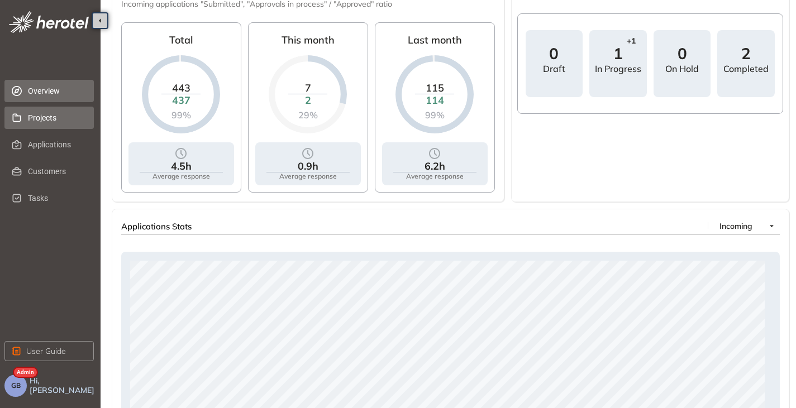
click at [39, 123] on span "Projects" at bounding box center [56, 118] width 57 height 22
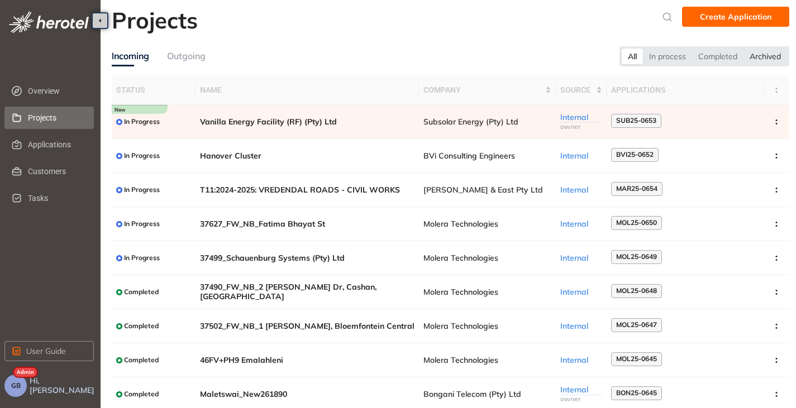
click at [775, 56] on div "Archived" at bounding box center [765, 57] width 44 height 16
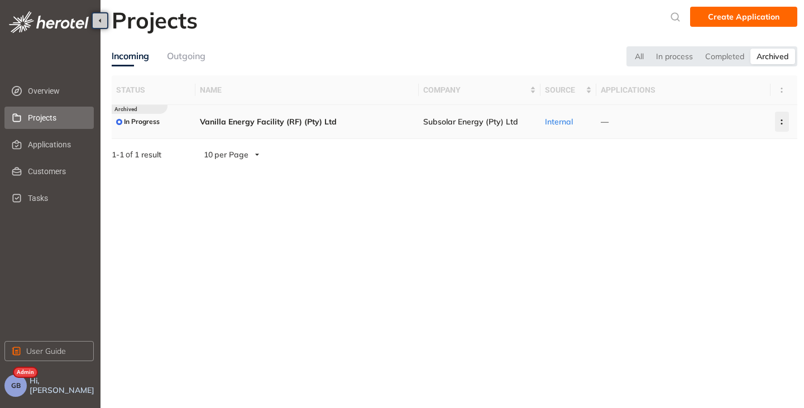
click at [775, 122] on button "button" at bounding box center [782, 122] width 14 height 20
click at [728, 170] on span "Delete project" at bounding box center [726, 170] width 53 height 9
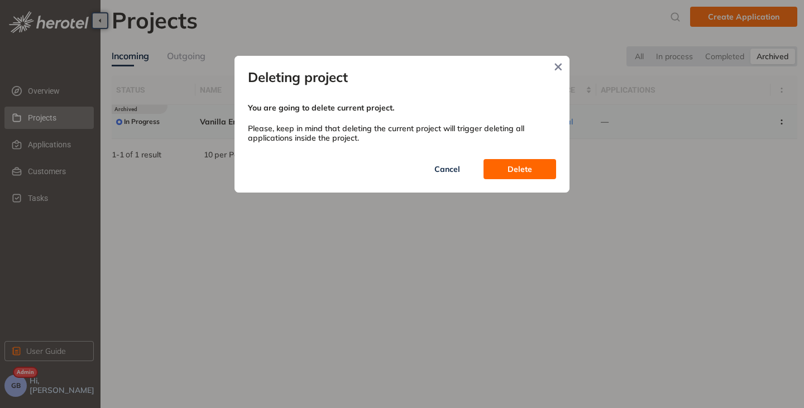
click at [520, 167] on span "Delete" at bounding box center [519, 169] width 25 height 12
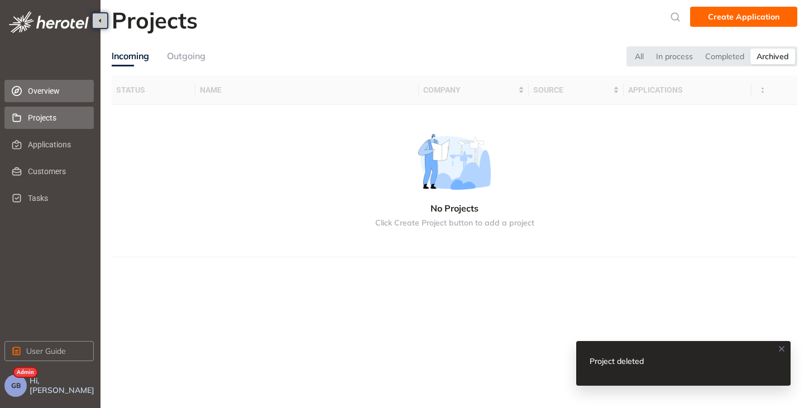
click at [40, 88] on span "Overview" at bounding box center [56, 91] width 57 height 22
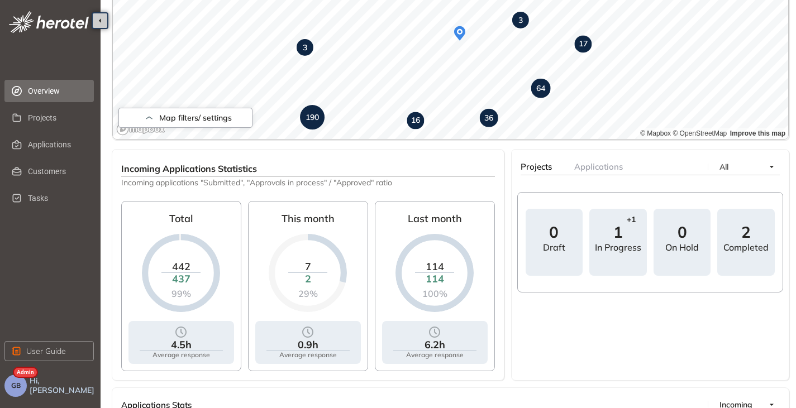
scroll to position [364, 0]
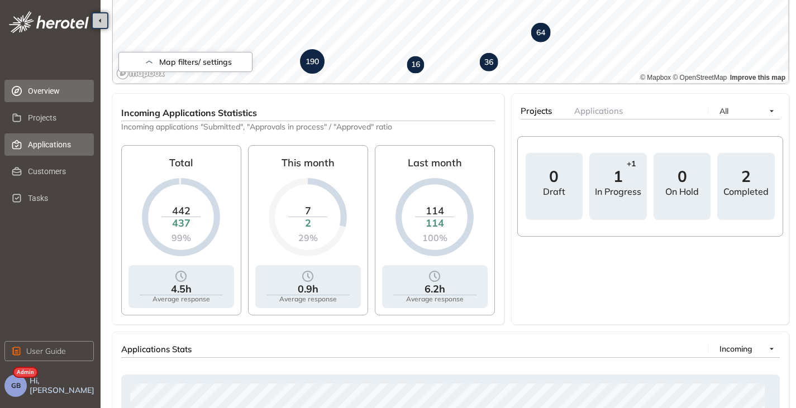
click at [35, 149] on span "Applications" at bounding box center [56, 144] width 57 height 22
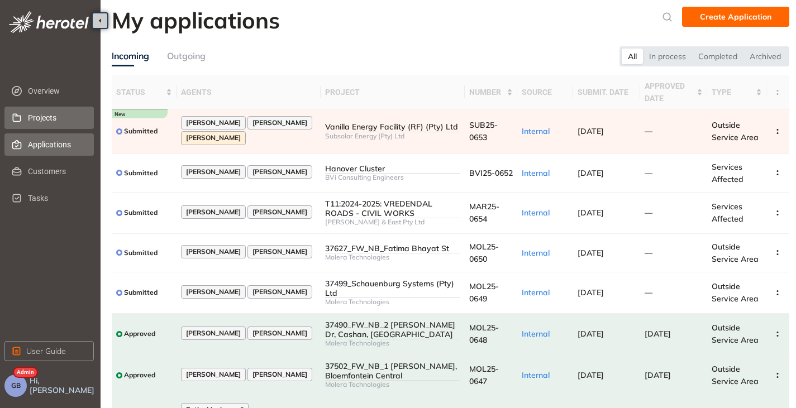
click at [36, 110] on span "Projects" at bounding box center [56, 118] width 57 height 22
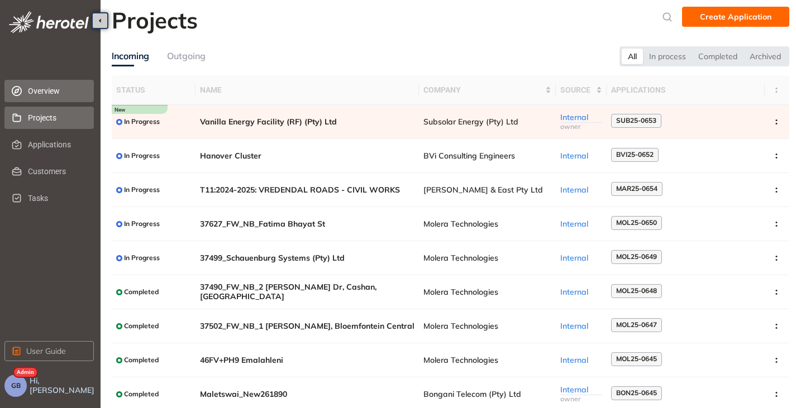
click at [37, 90] on span "Overview" at bounding box center [56, 91] width 57 height 22
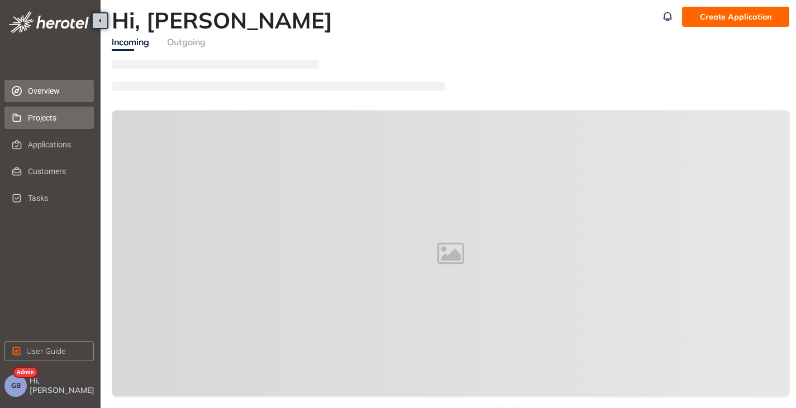
click at [40, 123] on span "Projects" at bounding box center [56, 118] width 57 height 22
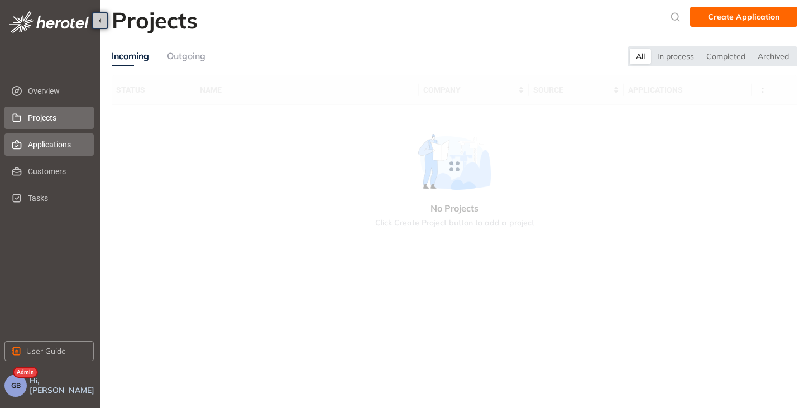
click at [42, 140] on span "Applications" at bounding box center [56, 144] width 57 height 22
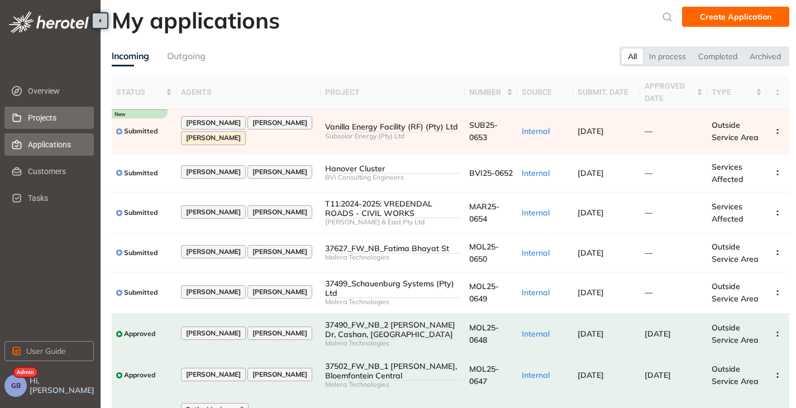
click at [60, 119] on span "Projects" at bounding box center [56, 118] width 57 height 22
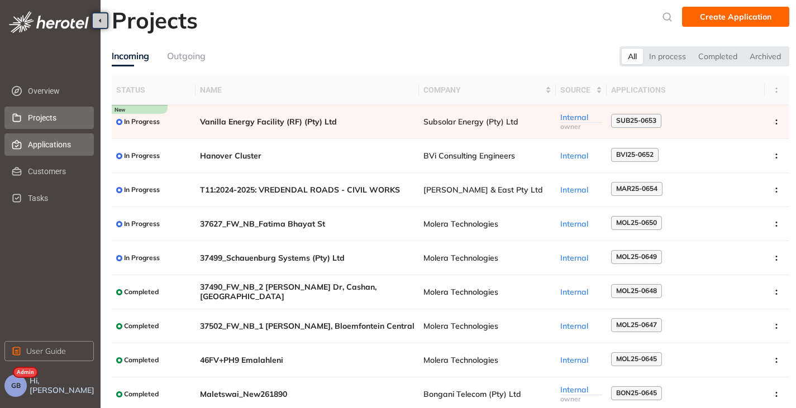
click at [41, 151] on span "Applications" at bounding box center [56, 144] width 57 height 22
